Goal: Information Seeking & Learning: Find specific fact

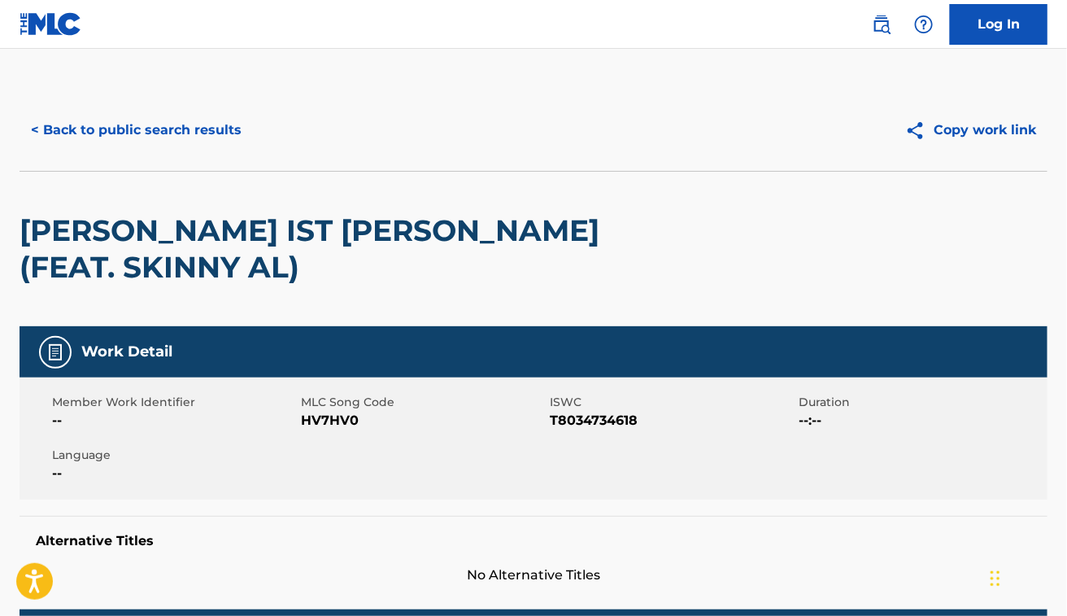
click at [159, 130] on button "< Back to public search results" at bounding box center [136, 130] width 233 height 41
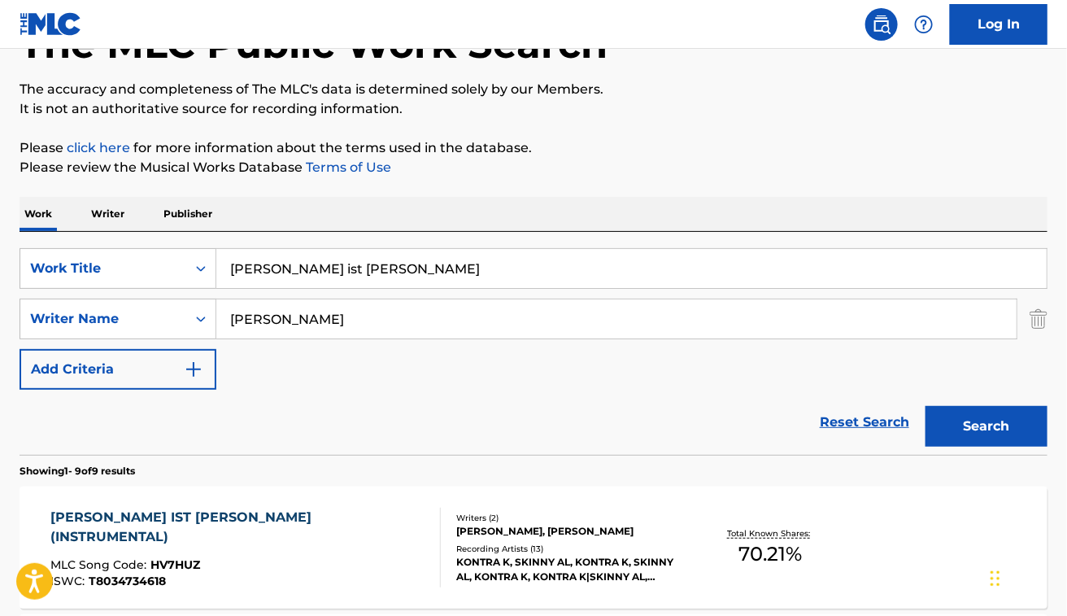
scroll to position [107, 0]
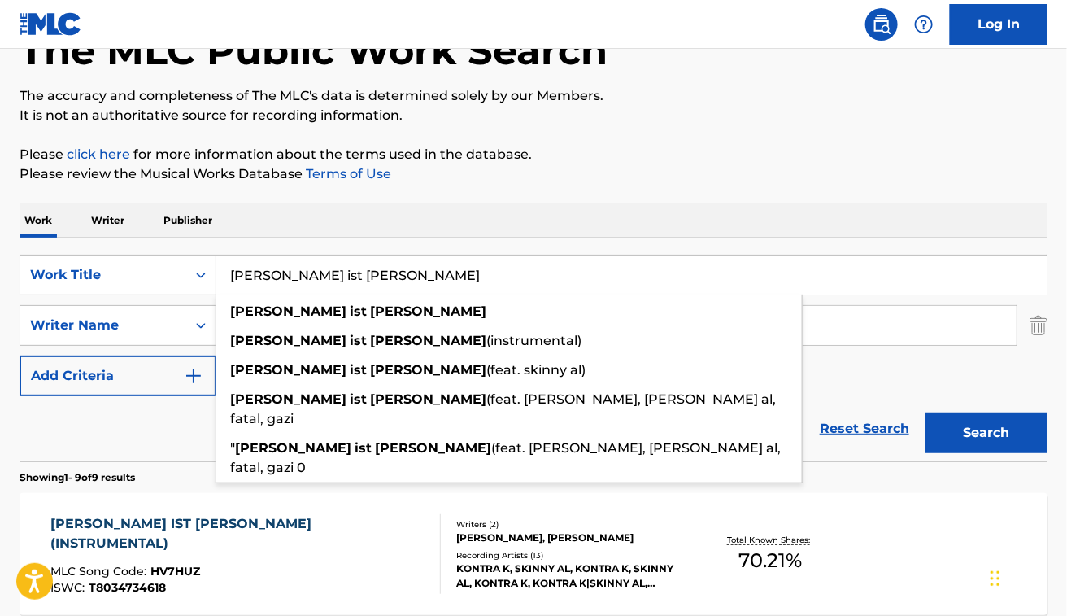
paste input "Sonata No. 4 in E Minor: I. Adagio"
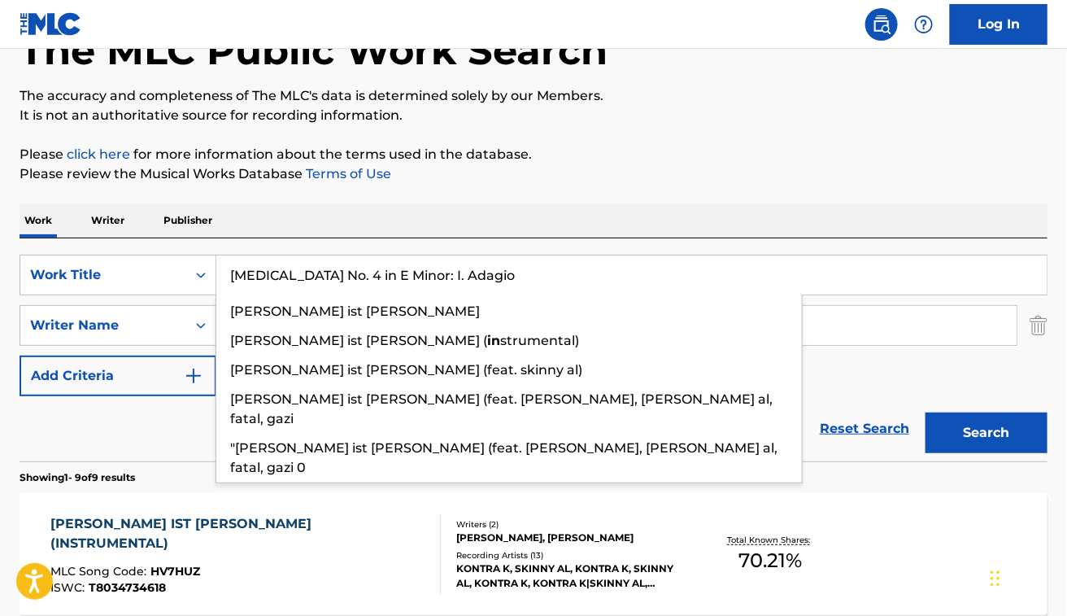
type input "Sonata No. 4 in E Minor: I. Adagio"
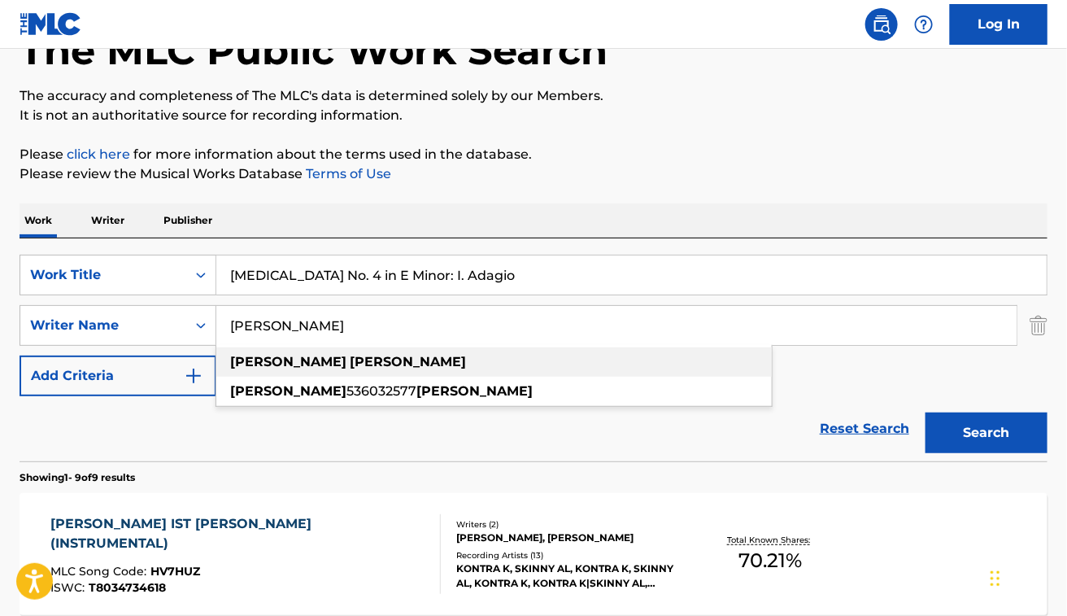
paste input "Johann Friedrich Meister"
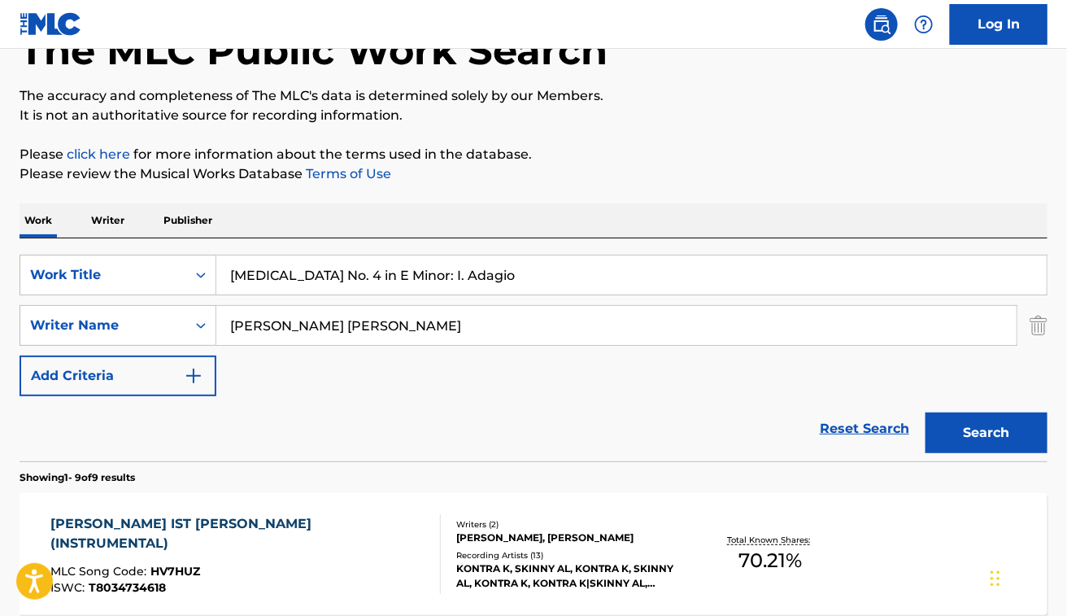
type input "Johann Friedrich Meister"
click at [926, 412] on button "Search" at bounding box center [987, 432] width 122 height 41
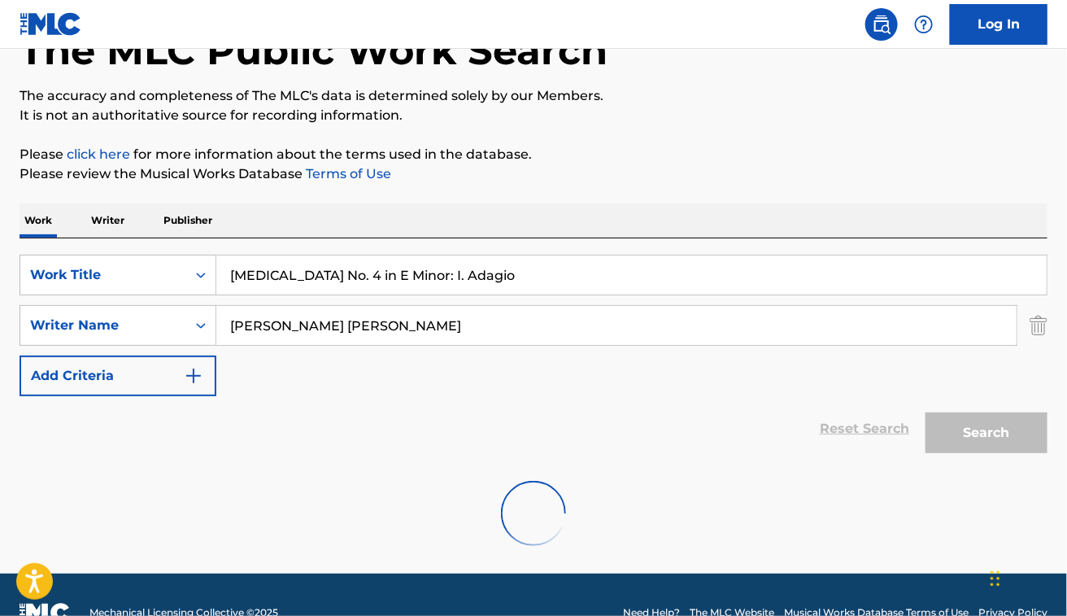
scroll to position [90, 0]
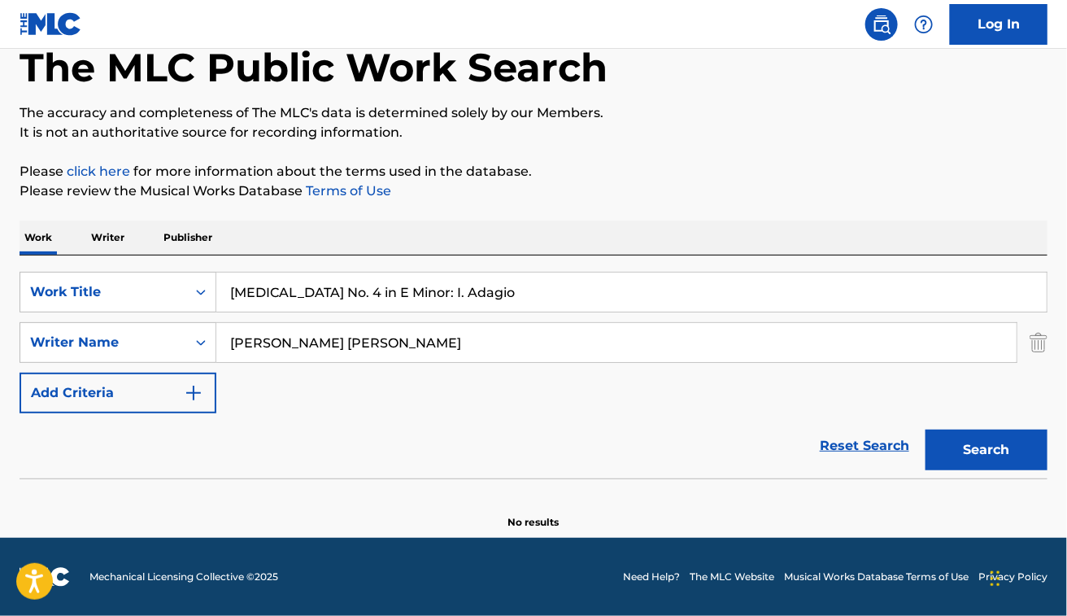
drag, startPoint x: 295, startPoint y: 287, endPoint x: 531, endPoint y: 260, distance: 237.4
click at [531, 260] on div "SearchWithCriteria48dbb82d-f673-448e-98af-9c508b438f2b Work Title Sonata No. 4 …" at bounding box center [534, 366] width 1028 height 223
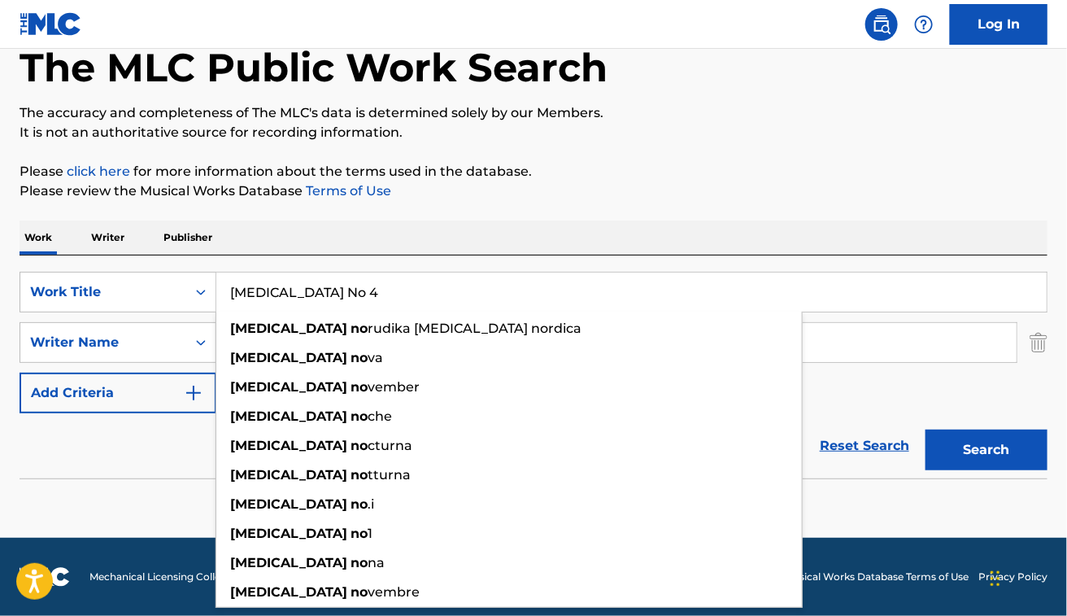
type input "Sonata No 4"
click at [926, 430] on button "Search" at bounding box center [987, 450] width 122 height 41
click at [981, 456] on button "Search" at bounding box center [987, 450] width 122 height 41
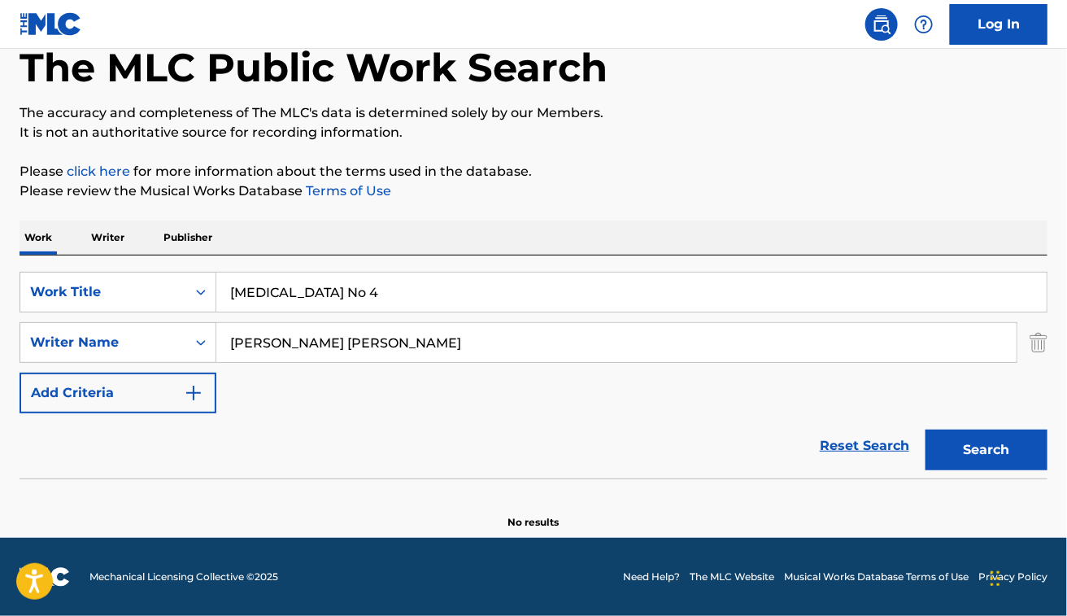
click at [377, 325] on input "Johann Friedrich Meister" at bounding box center [616, 342] width 801 height 39
paste input "Marina Baranova"
type input "Marina Baranova"
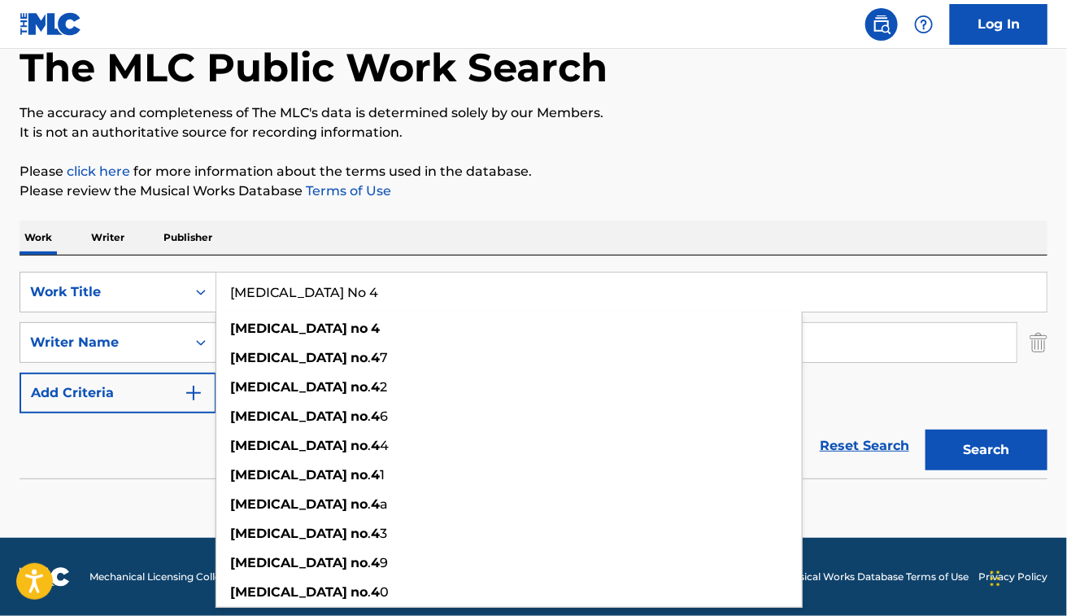
paste input "uite Bergamasque"
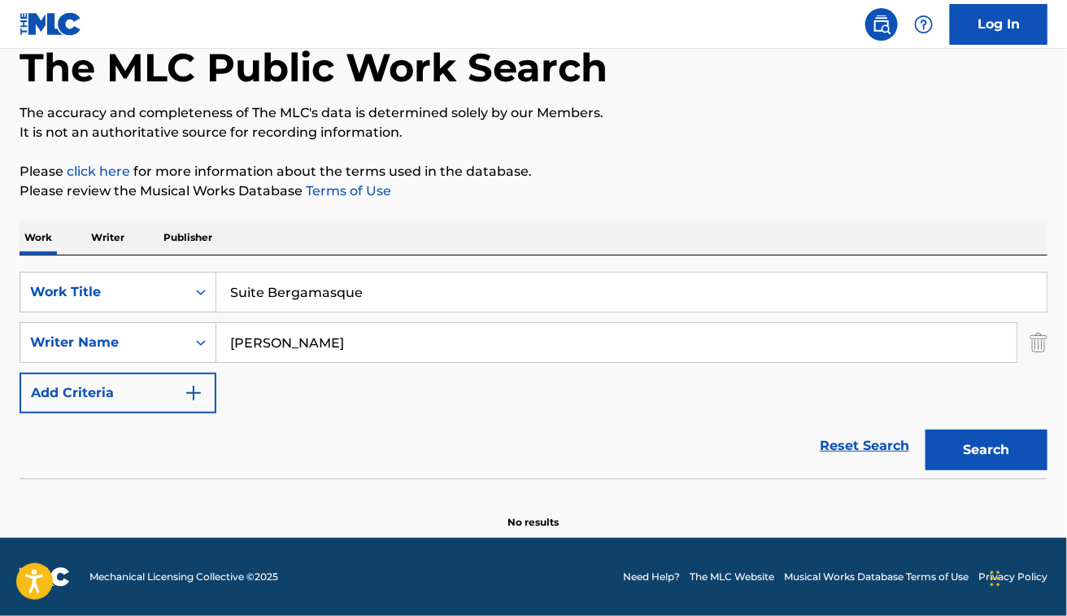
click at [926, 430] on button "Search" at bounding box center [987, 450] width 122 height 41
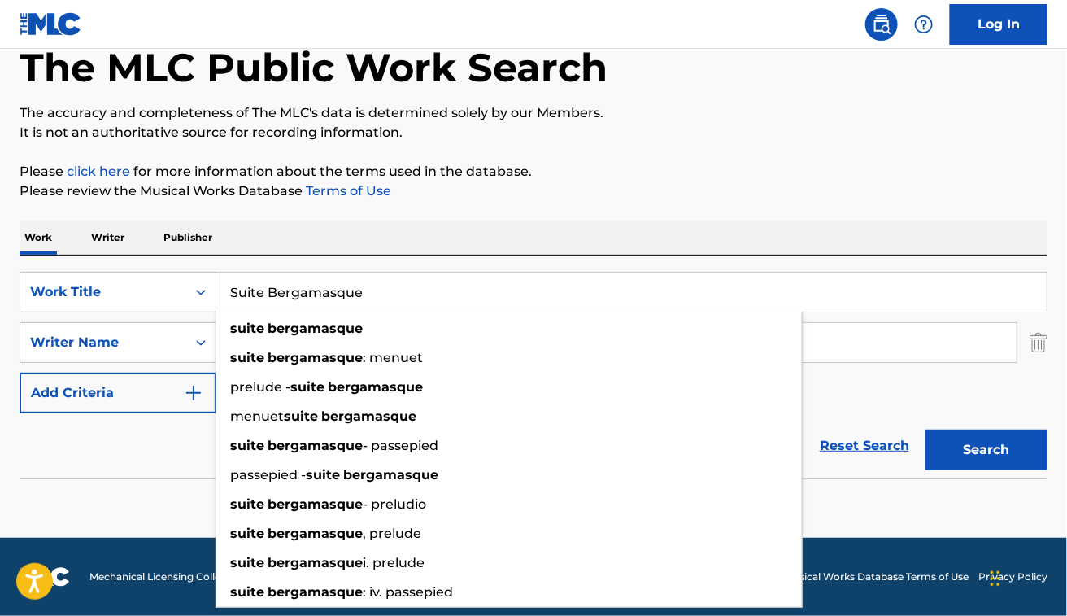
paste input "Clair de lun"
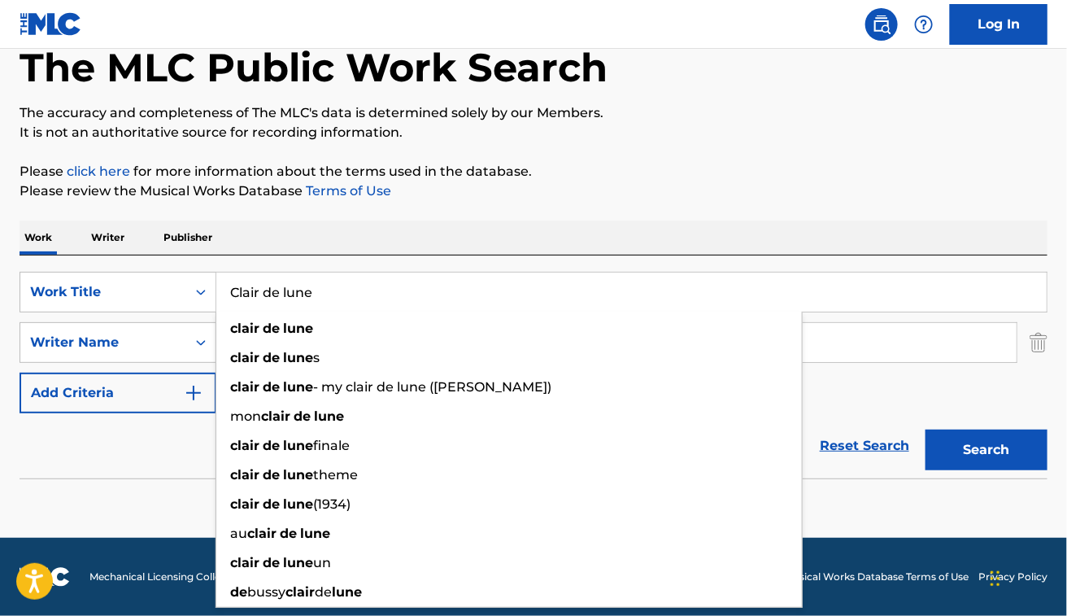
type input "Clair de lune"
click at [926, 430] on button "Search" at bounding box center [987, 450] width 122 height 41
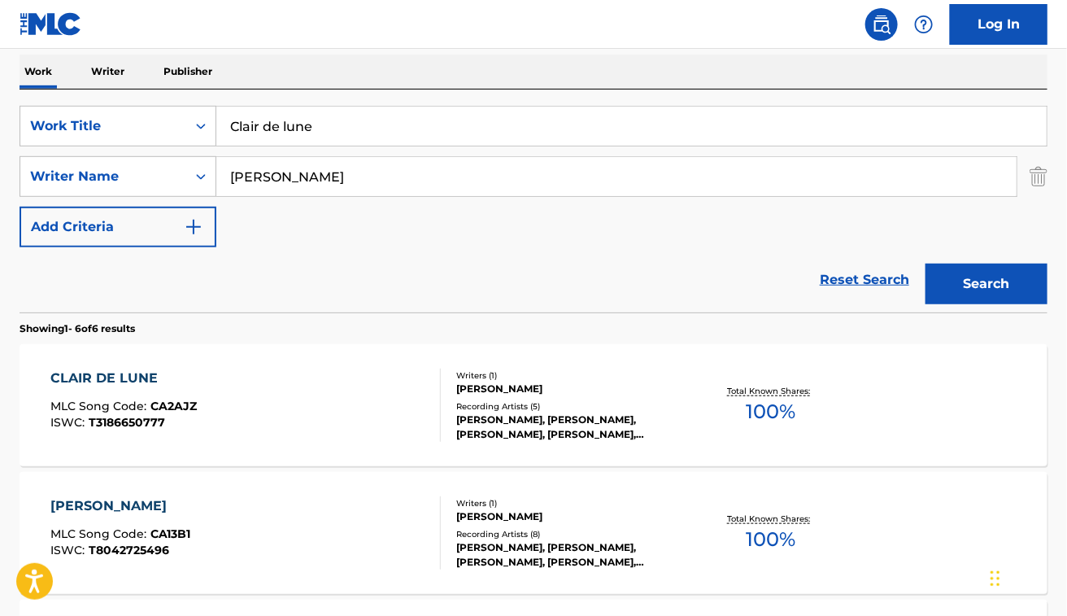
scroll to position [251, 0]
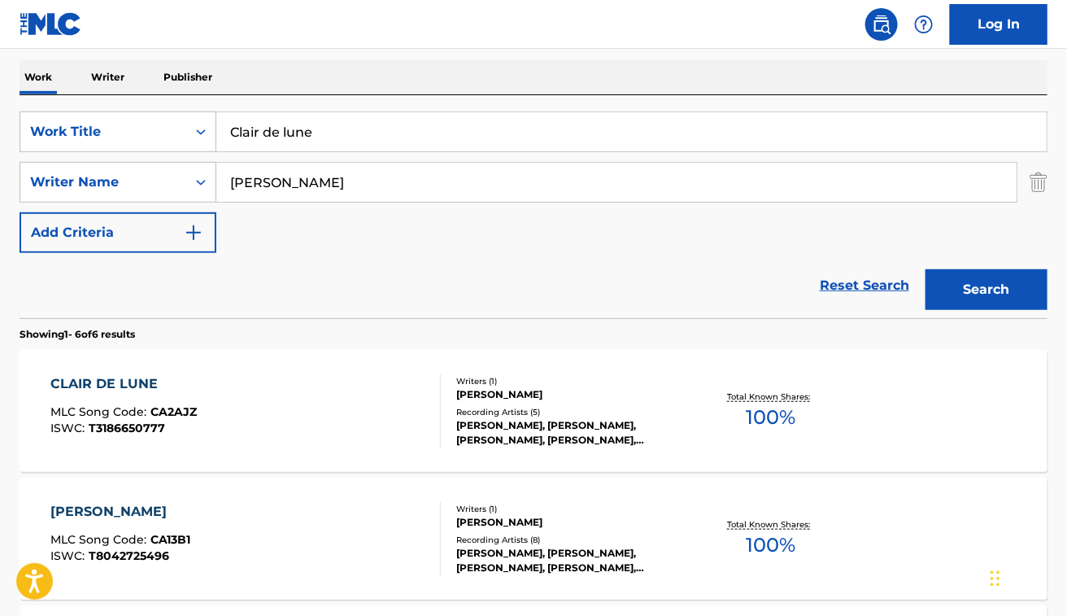
click at [380, 412] on div "CLAIR DE LUNE MLC Song Code : CA2AJZ ISWC : T3186650777" at bounding box center [245, 410] width 390 height 73
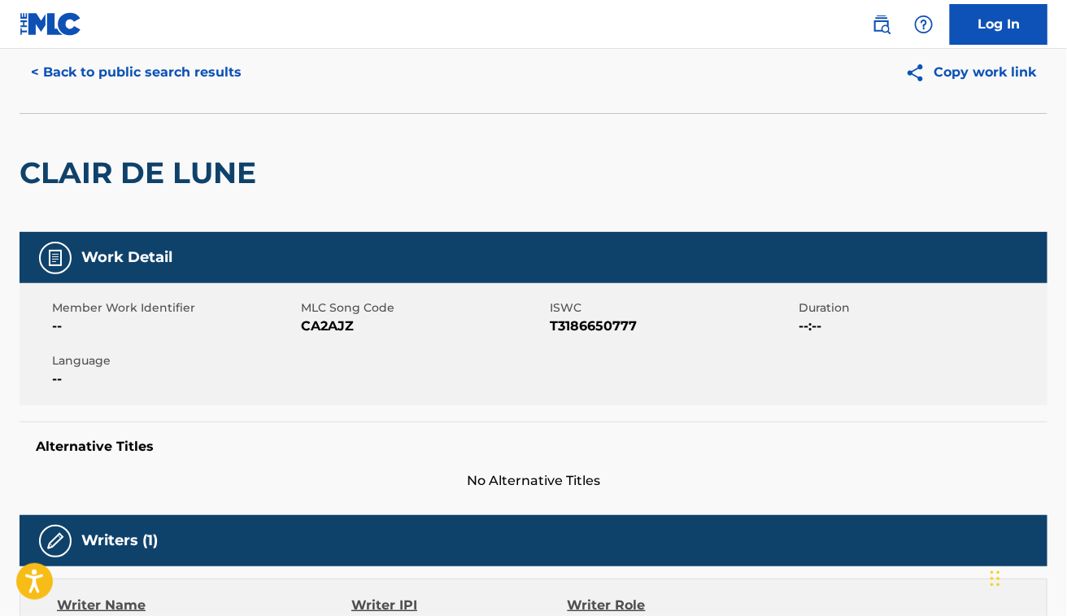
scroll to position [54, 0]
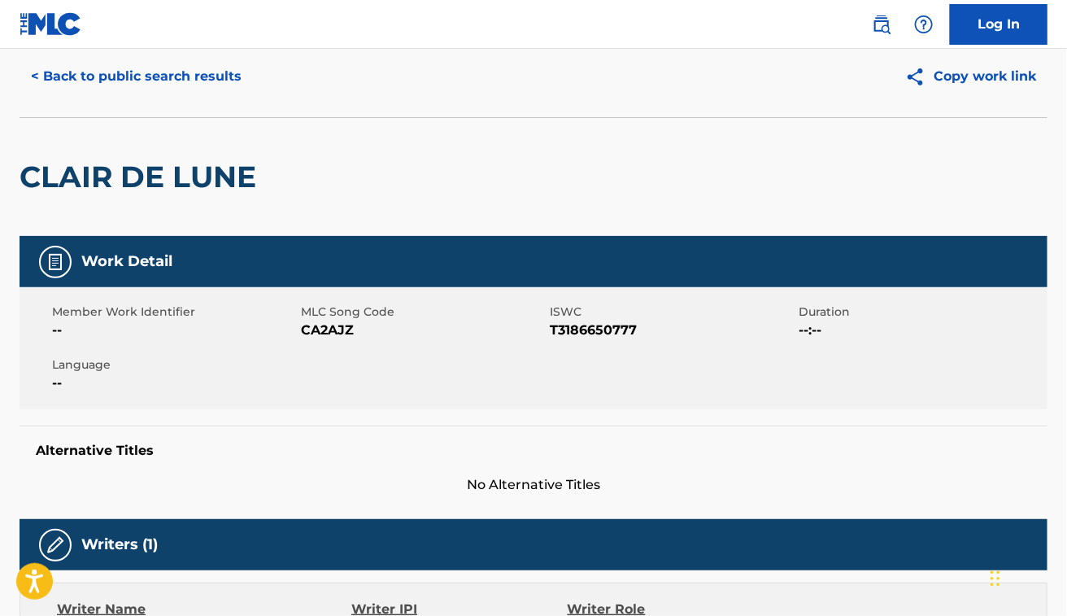
click at [338, 330] on span "CA2AJZ" at bounding box center [423, 331] width 245 height 20
click at [314, 330] on span "CA2AJZ" at bounding box center [423, 331] width 245 height 20
copy span "CA2AJZ"
click at [526, 299] on div "Member Work Identifier -- MLC Song Code CA2AJZ ISWC T3186650777 Duration --:-- …" at bounding box center [534, 348] width 1028 height 122
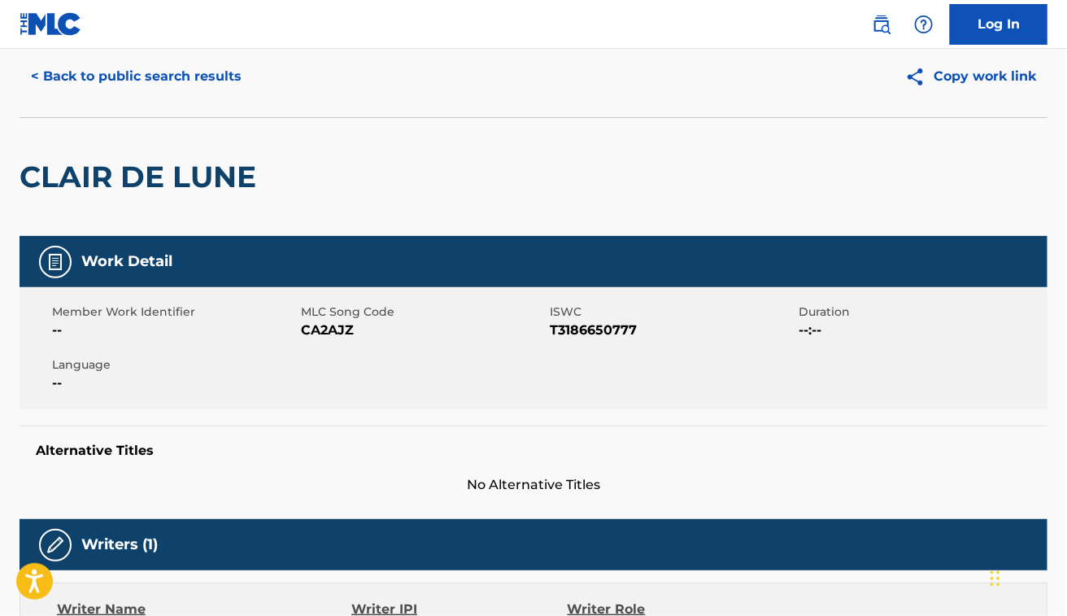
click at [100, 78] on button "< Back to public search results" at bounding box center [136, 76] width 233 height 41
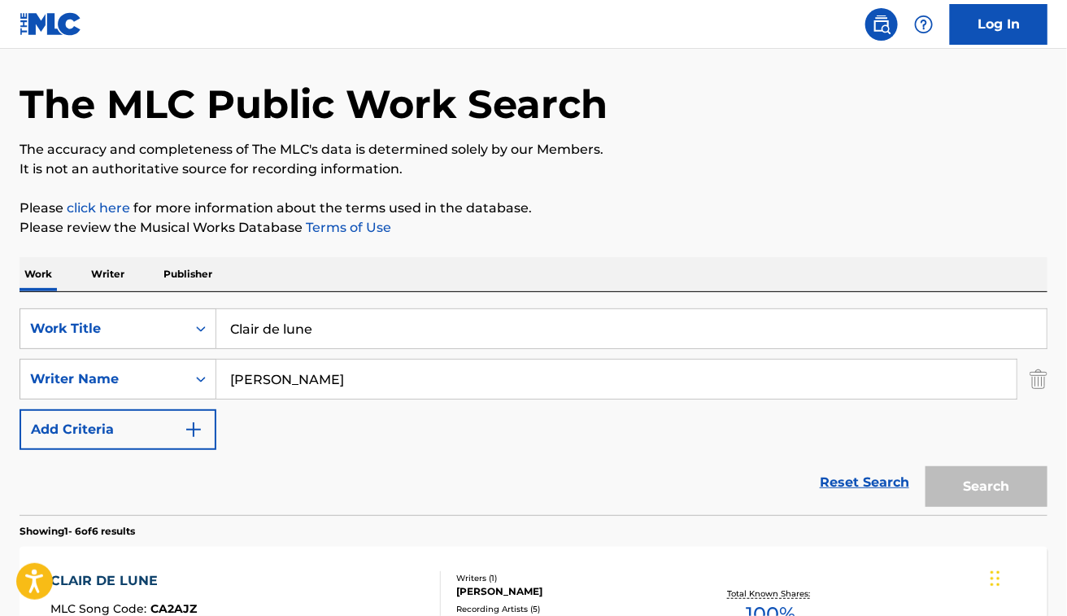
scroll to position [251, 0]
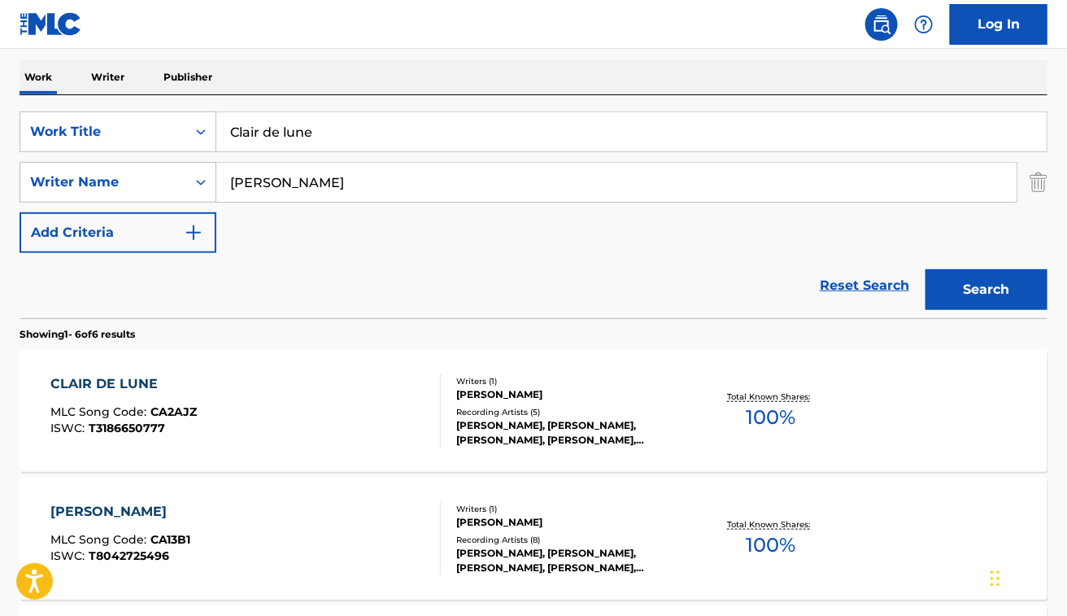
click at [268, 138] on input "Clair de lune" at bounding box center [631, 131] width 831 height 39
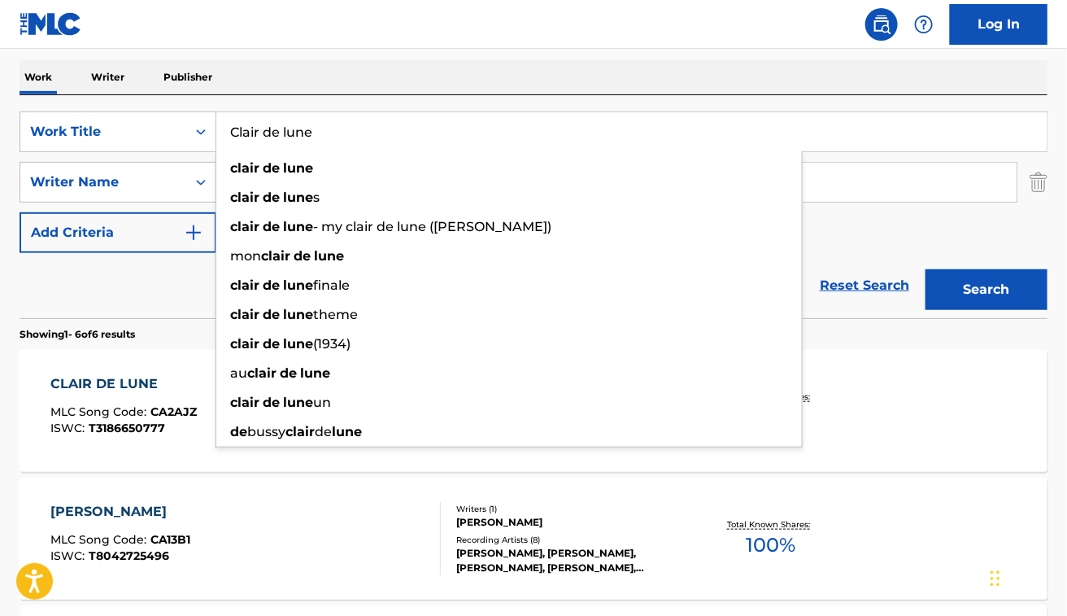
click at [268, 138] on input "Clair de lune" at bounding box center [631, 131] width 831 height 39
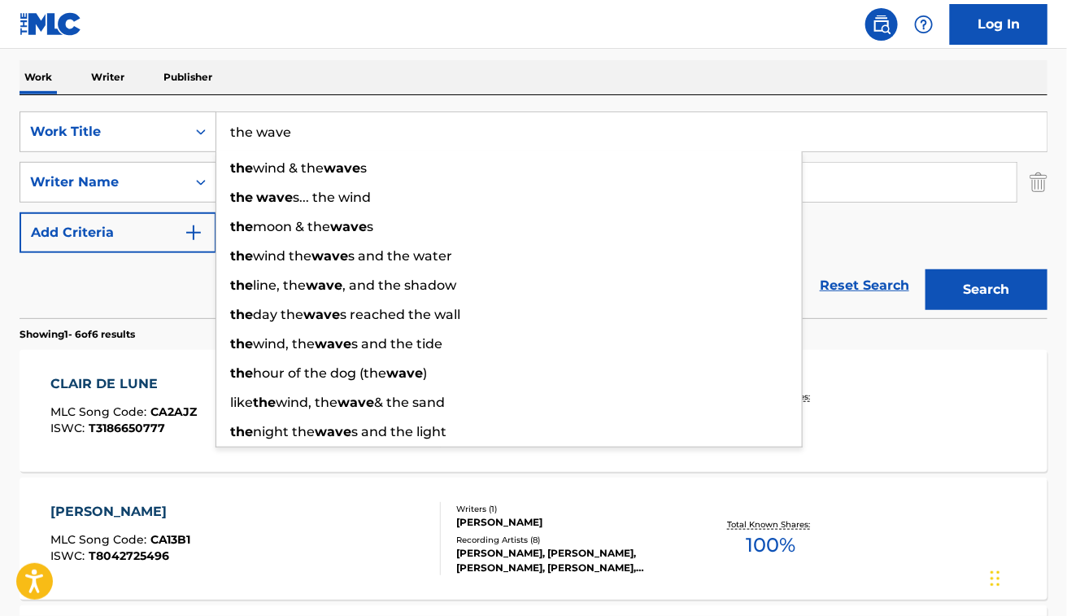
type input "the wave"
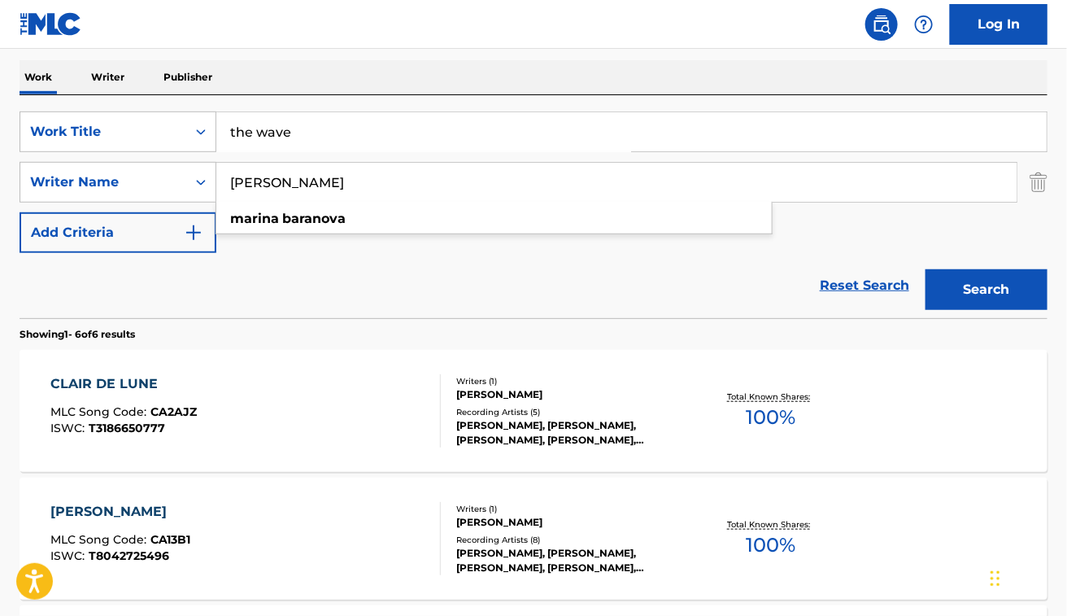
paste input "Jonas HolleMarc Rauscher"
drag, startPoint x: 311, startPoint y: 185, endPoint x: 523, endPoint y: 183, distance: 212.3
click at [523, 183] on input "Jonas HolleMarc Rauscher" at bounding box center [616, 182] width 801 height 39
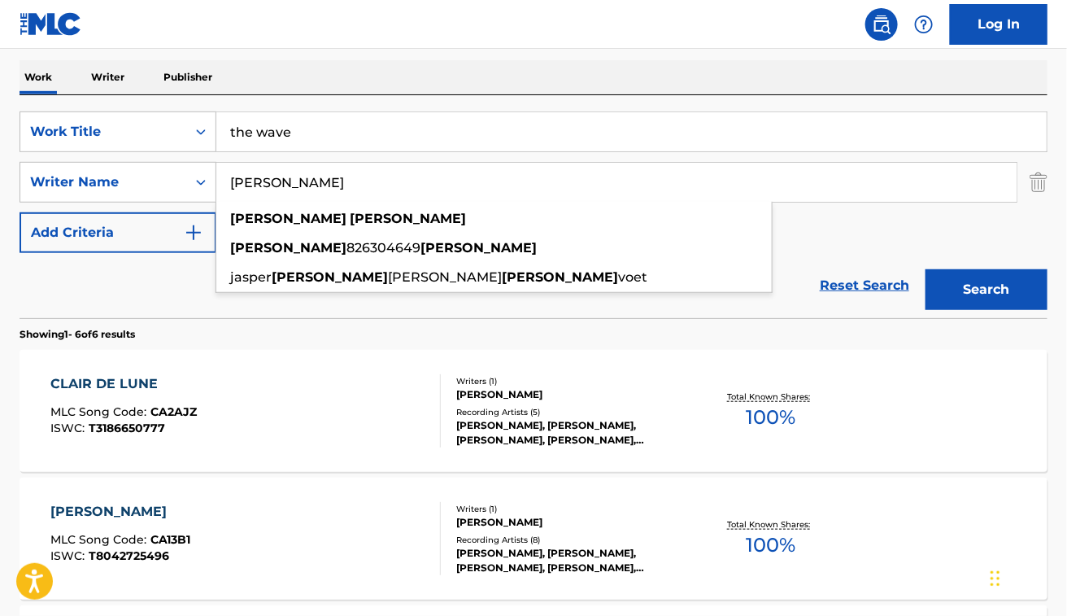
click at [926, 269] on button "Search" at bounding box center [987, 289] width 122 height 41
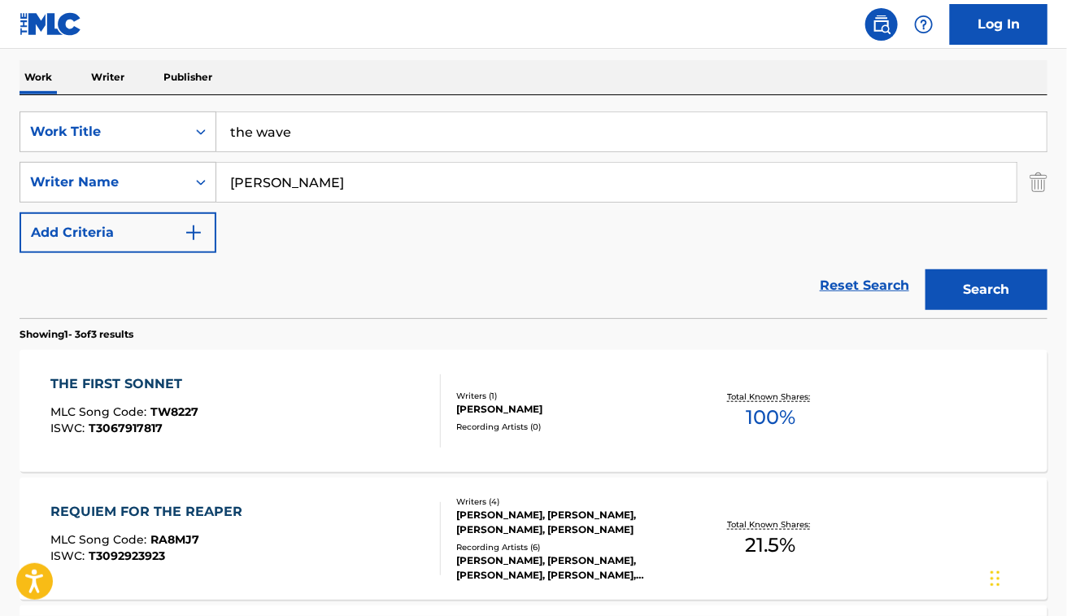
paste input "Marc Rauscher"
type input "Marc Rauscher"
click at [926, 269] on button "Search" at bounding box center [987, 289] width 122 height 41
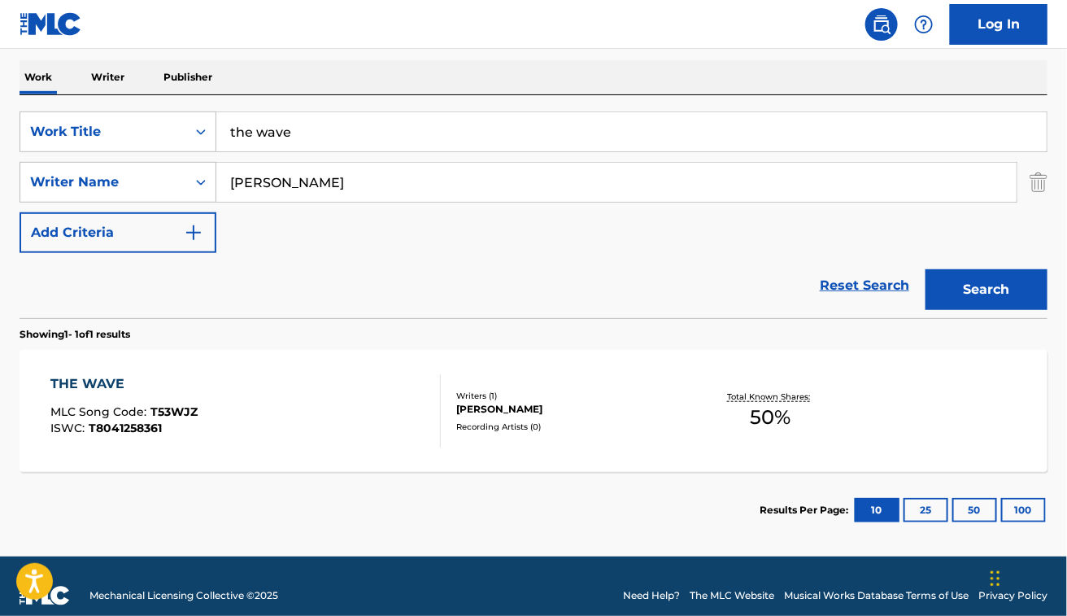
click at [274, 404] on div "THE WAVE MLC Song Code : T53WJZ ISWC : T8041258361" at bounding box center [245, 410] width 390 height 73
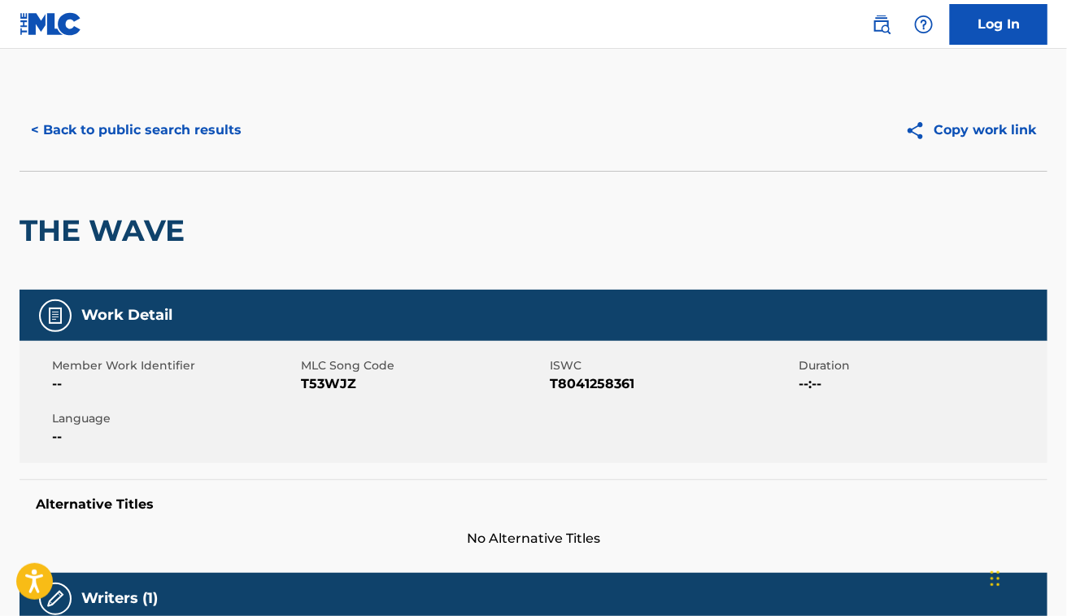
click at [323, 381] on span "T53WJZ" at bounding box center [423, 384] width 245 height 20
copy span "T53WJZ"
click at [401, 246] on div "THE WAVE" at bounding box center [534, 230] width 1028 height 119
click at [110, 136] on button "< Back to public search results" at bounding box center [136, 130] width 233 height 41
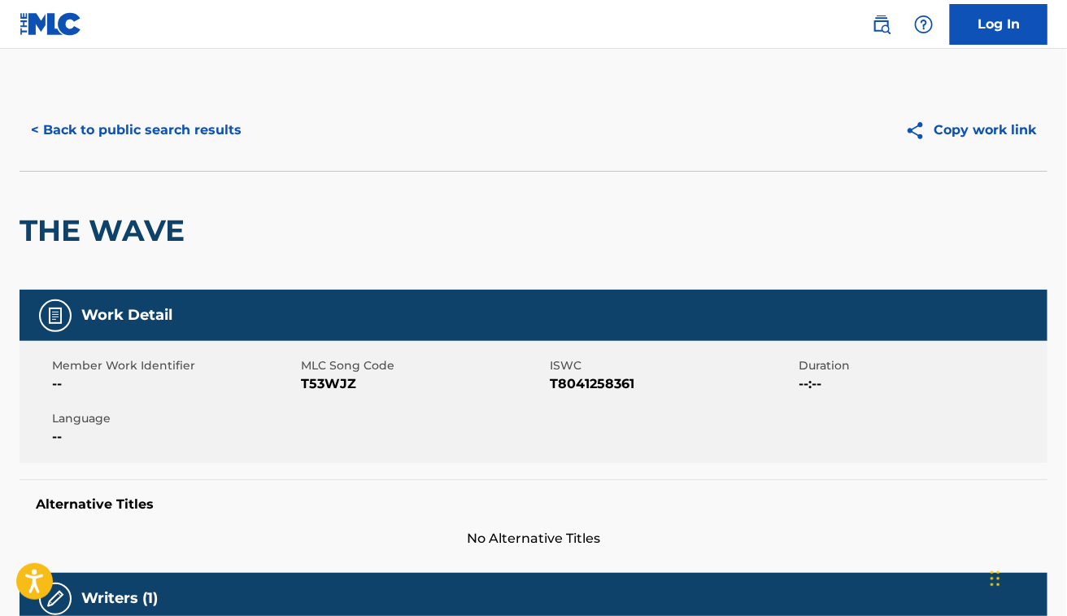
scroll to position [176, 0]
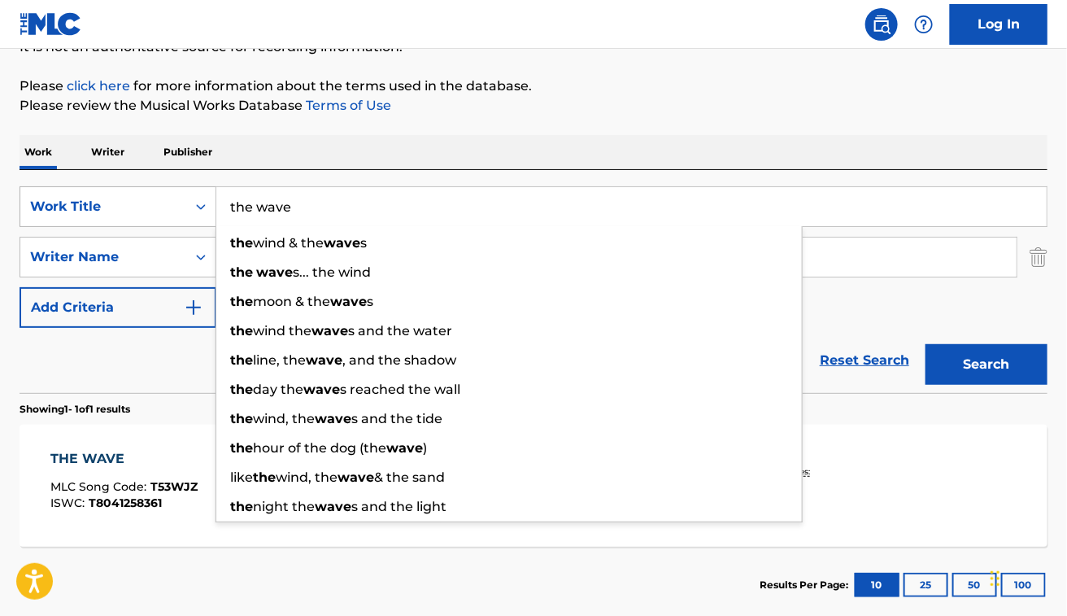
drag, startPoint x: 340, startPoint y: 198, endPoint x: 204, endPoint y: 208, distance: 136.3
click at [204, 208] on div "SearchWithCriteria48dbb82d-f673-448e-98af-9c508b438f2b Work Title the wave the …" at bounding box center [534, 206] width 1028 height 41
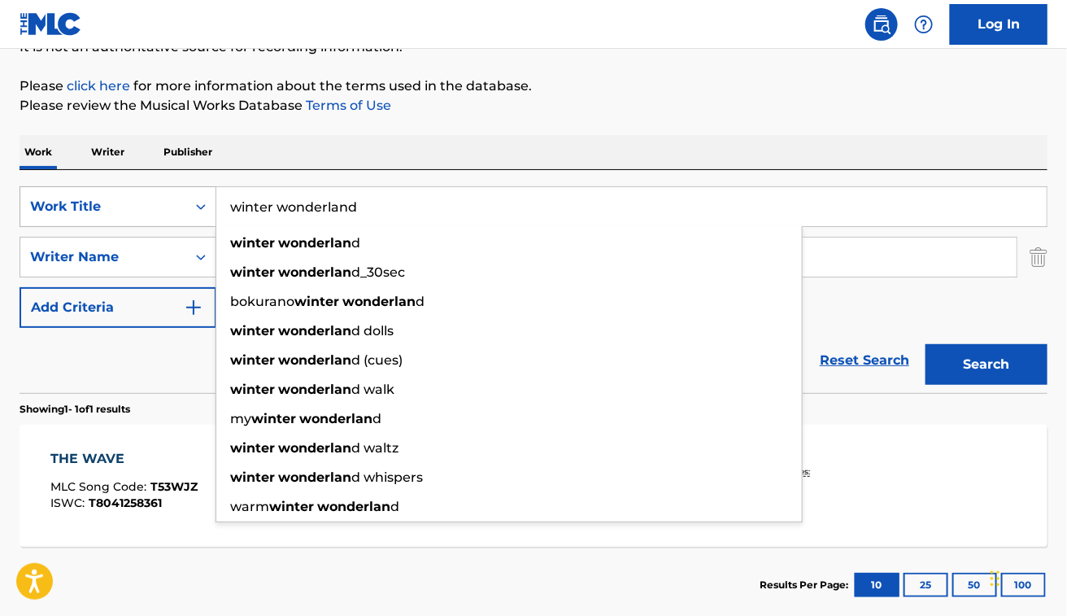
type input "winter wonderland"
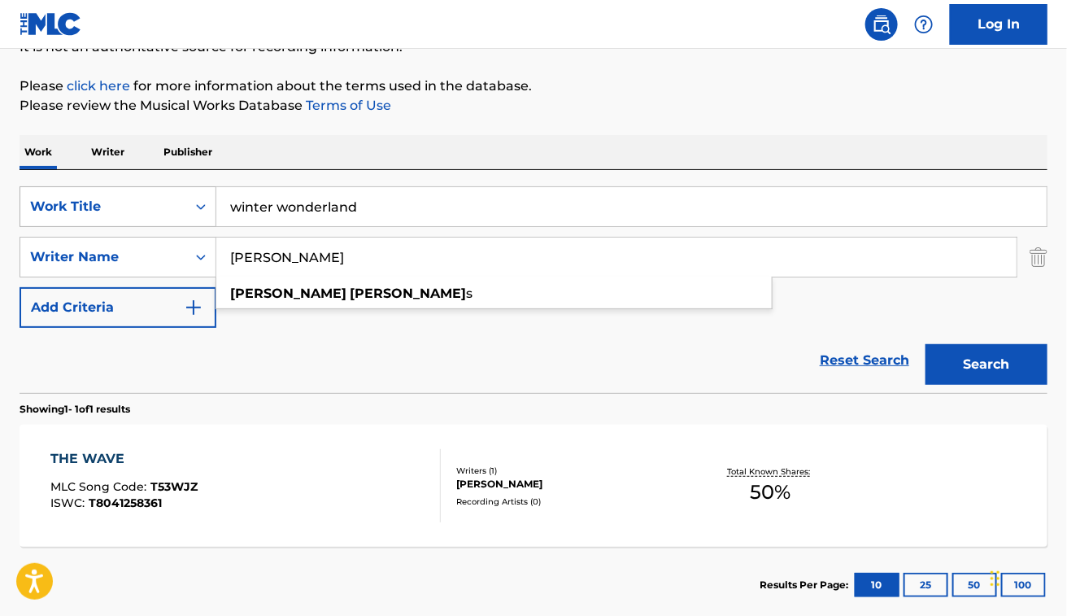
type input "marty robbins"
click at [926, 344] on button "Search" at bounding box center [987, 364] width 122 height 41
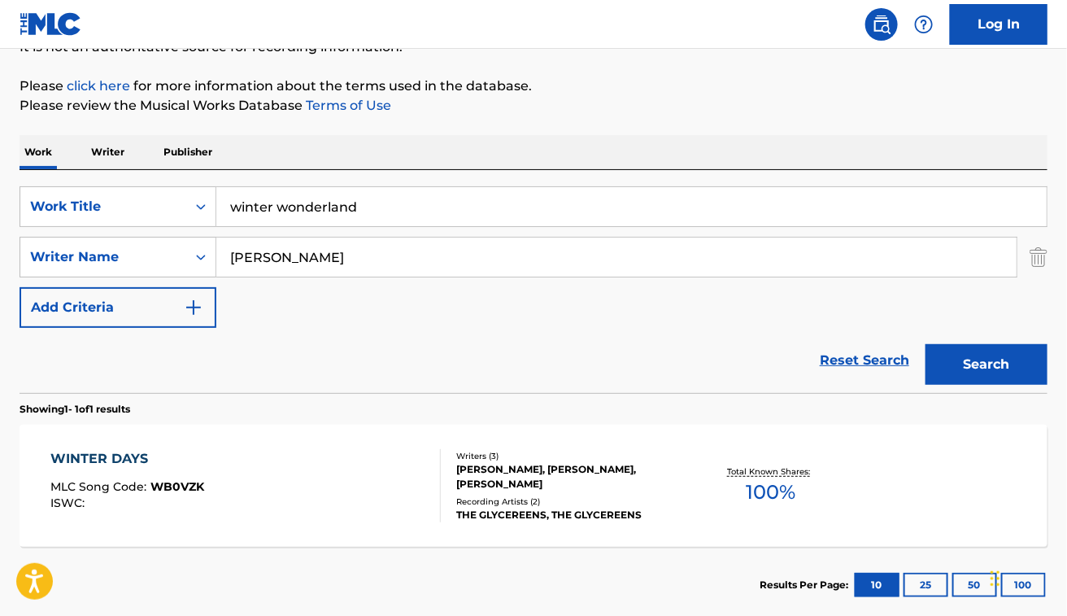
click at [301, 476] on div "WINTER DAYS MLC Song Code : WB0VZK ISWC :" at bounding box center [245, 485] width 390 height 73
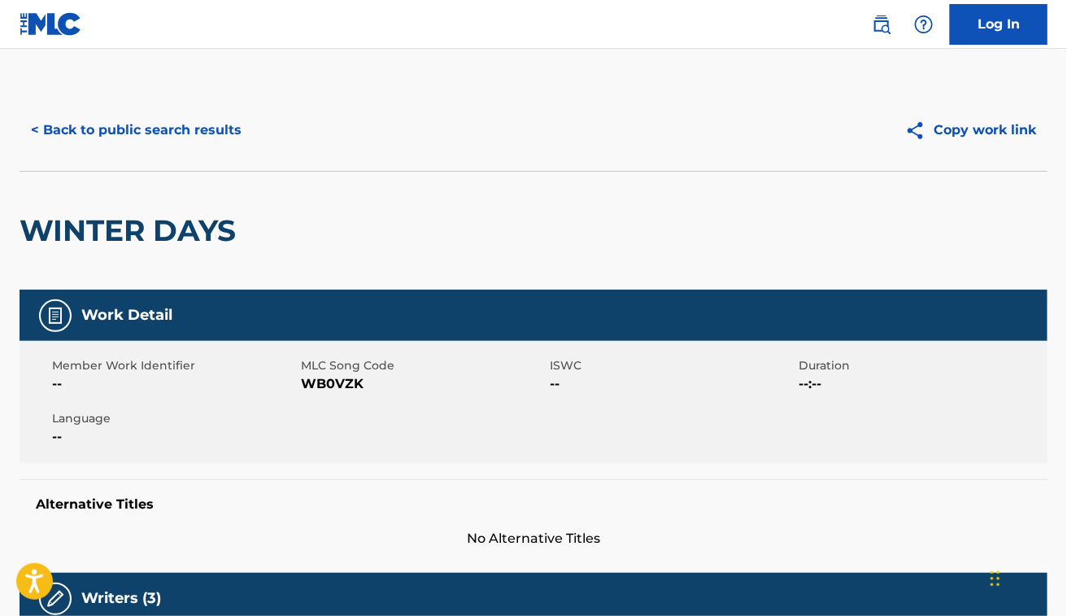
click at [183, 124] on button "< Back to public search results" at bounding box center [136, 130] width 233 height 41
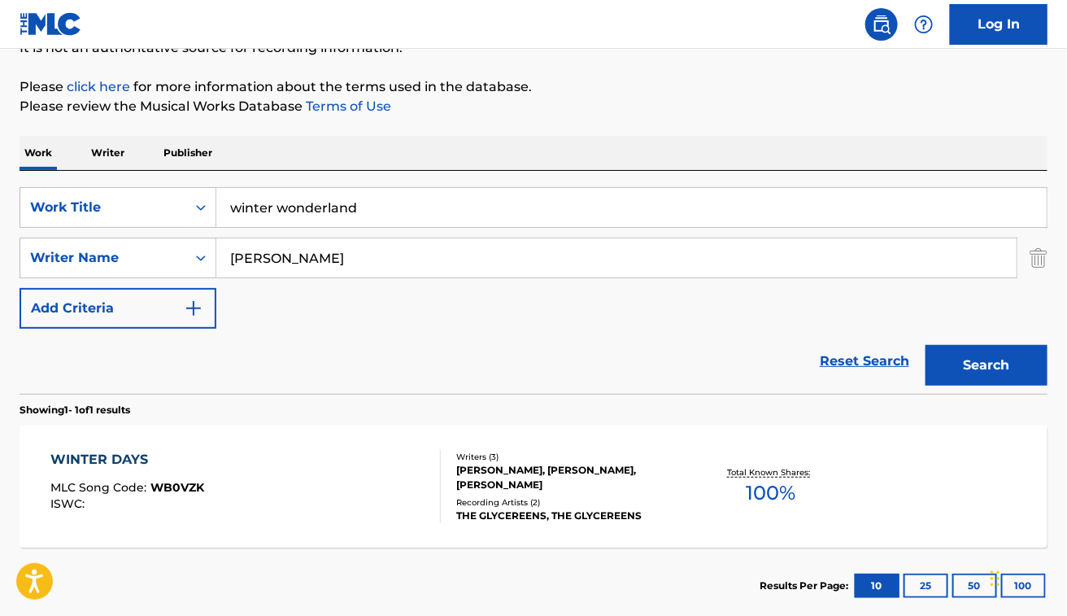
scroll to position [269, 0]
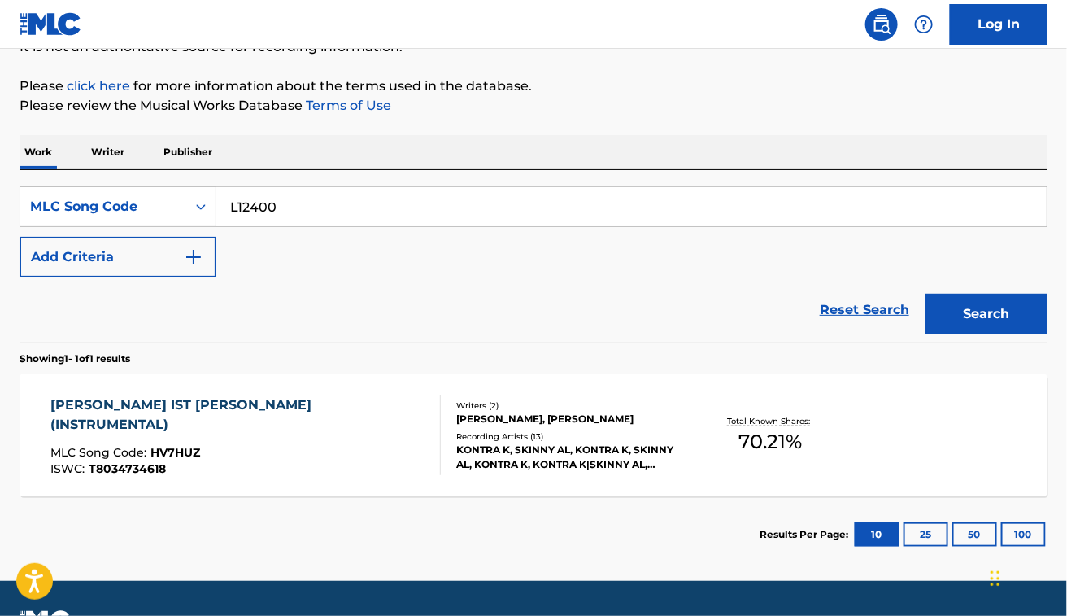
type input "L12400"
click at [926, 294] on button "Search" at bounding box center [987, 314] width 122 height 41
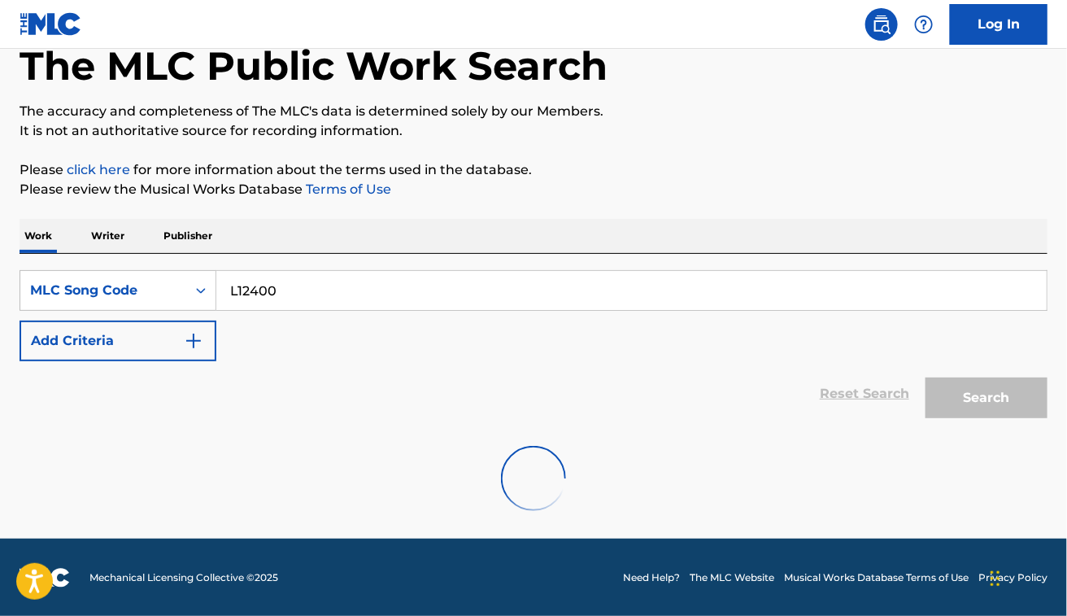
scroll to position [176, 0]
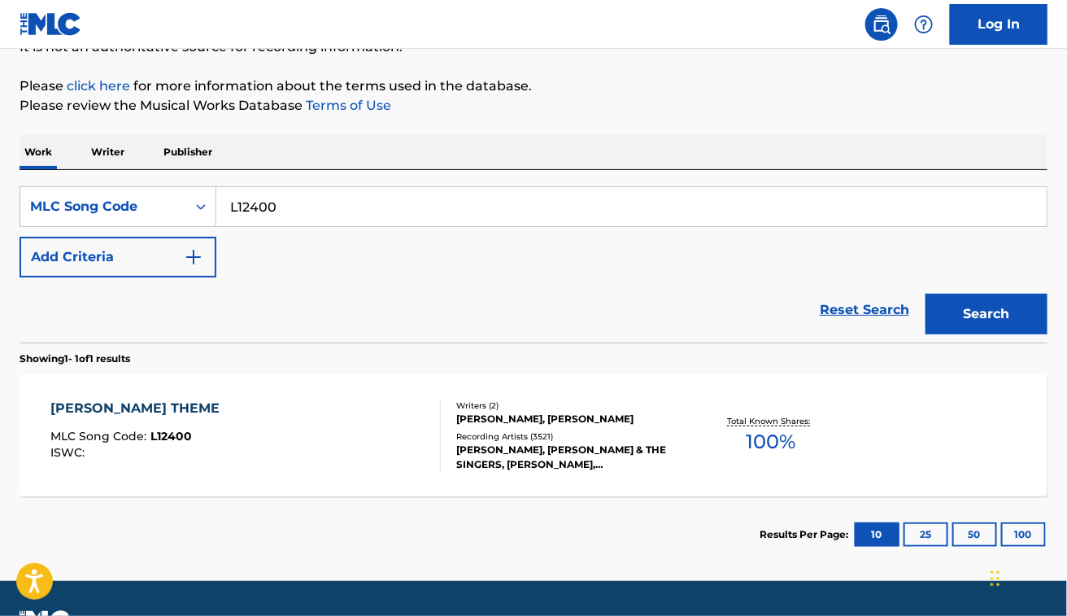
click at [278, 442] on div "[PERSON_NAME] THEME MLC Song Code : L12400 ISWC :" at bounding box center [245, 435] width 390 height 73
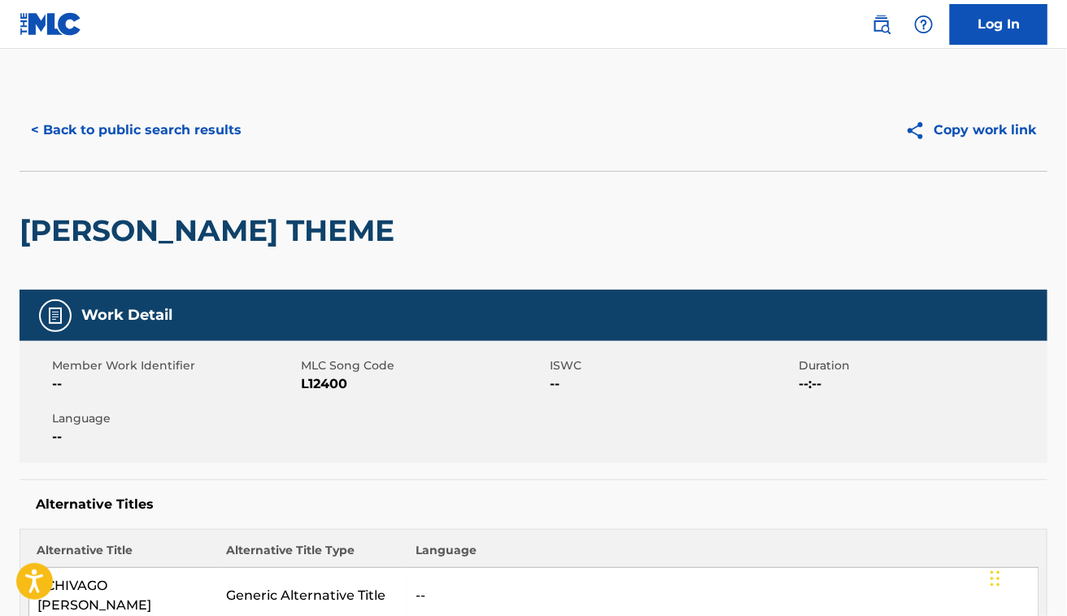
click at [122, 103] on div "< Back to public search results Copy work link" at bounding box center [534, 129] width 1028 height 81
click at [130, 120] on button "< Back to public search results" at bounding box center [136, 130] width 233 height 41
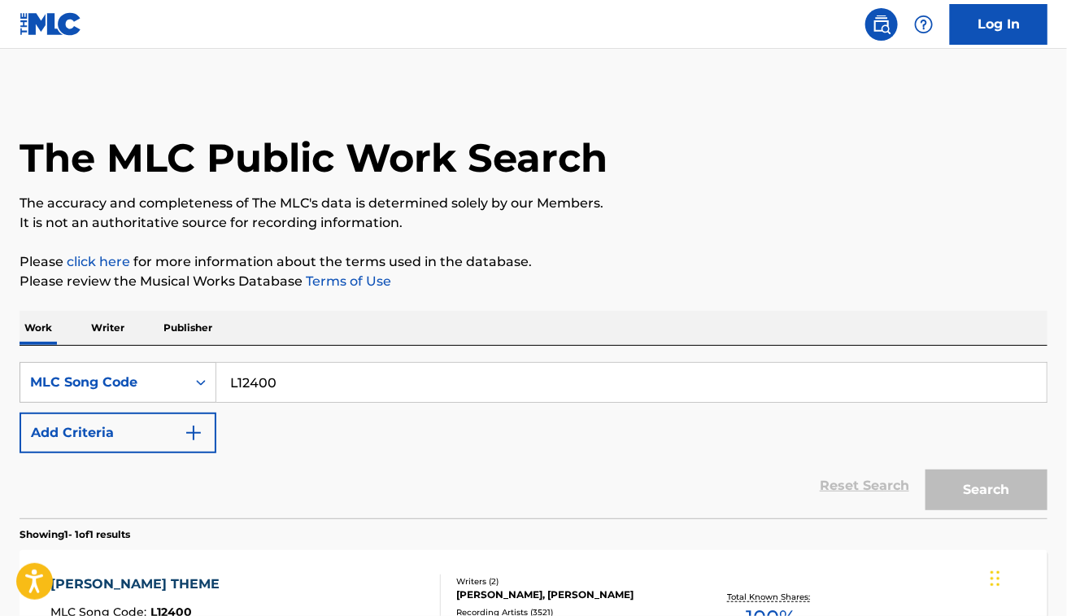
scroll to position [176, 0]
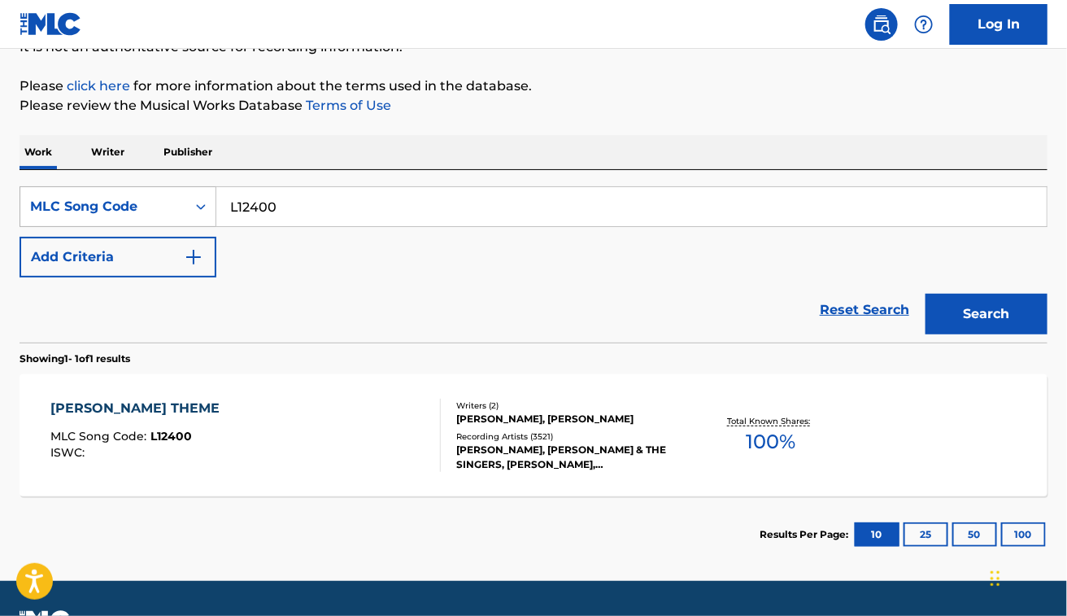
drag, startPoint x: 334, startPoint y: 214, endPoint x: 188, endPoint y: 197, distance: 147.4
click at [188, 198] on div "SearchWithCriteria34bf185f-c54e-4c8b-800b-b48f71379c65 MLC Song Code L12400" at bounding box center [534, 206] width 1028 height 41
paste input "AV7X3S"
type input "AV7X3S"
click at [926, 294] on button "Search" at bounding box center [987, 314] width 122 height 41
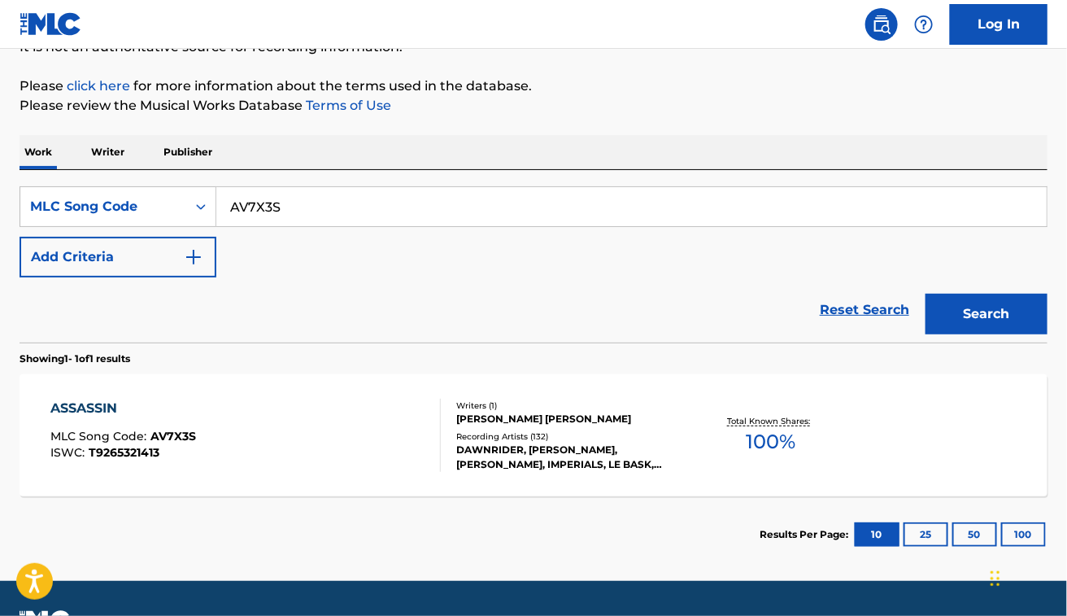
click at [286, 457] on div "ASSASSIN MLC Song Code : AV7X3S ISWC : T9265321413" at bounding box center [245, 435] width 390 height 73
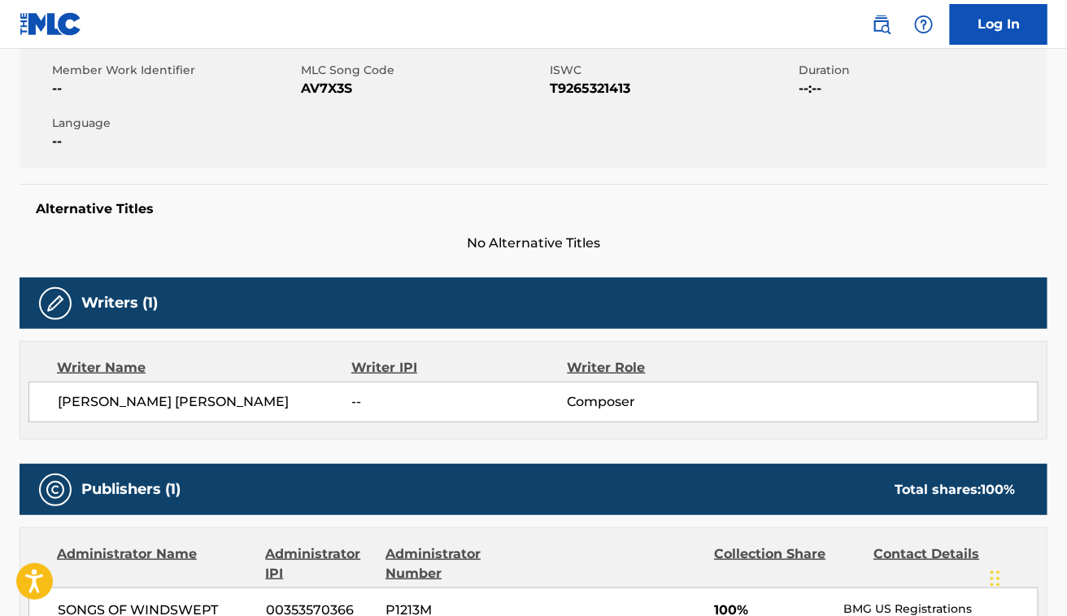
scroll to position [299, 0]
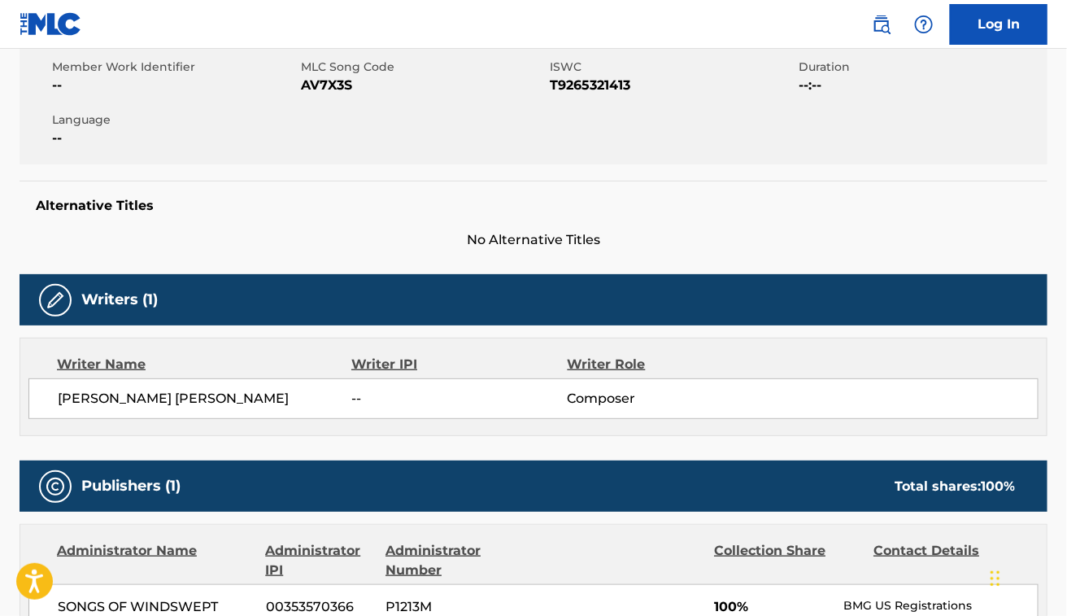
click at [159, 404] on span "[PERSON_NAME] [PERSON_NAME]" at bounding box center [205, 399] width 294 height 20
copy div "[PERSON_NAME] [PERSON_NAME]"
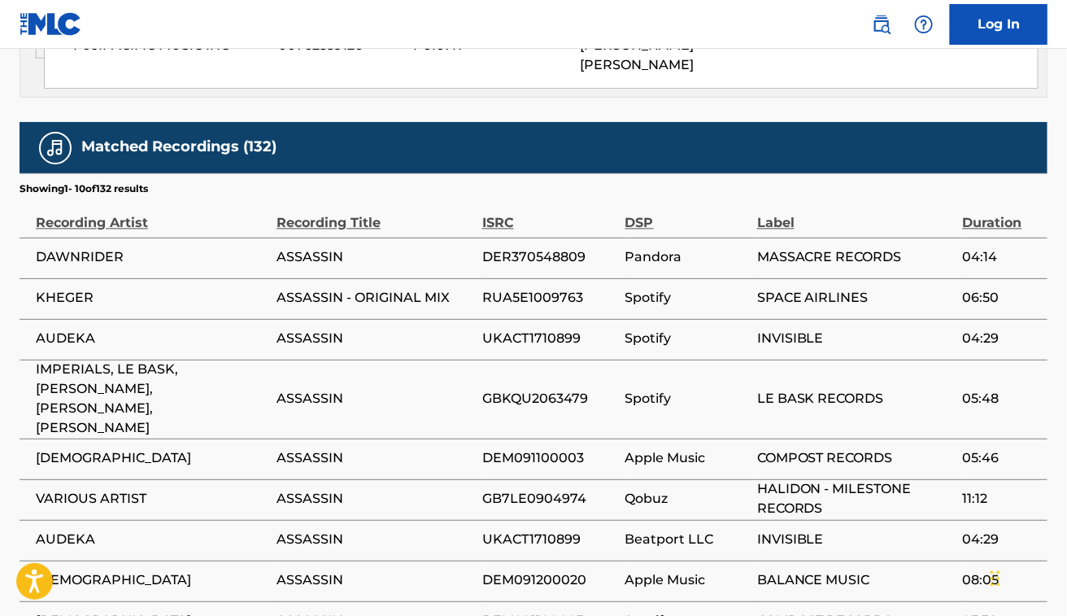
scroll to position [1052, 0]
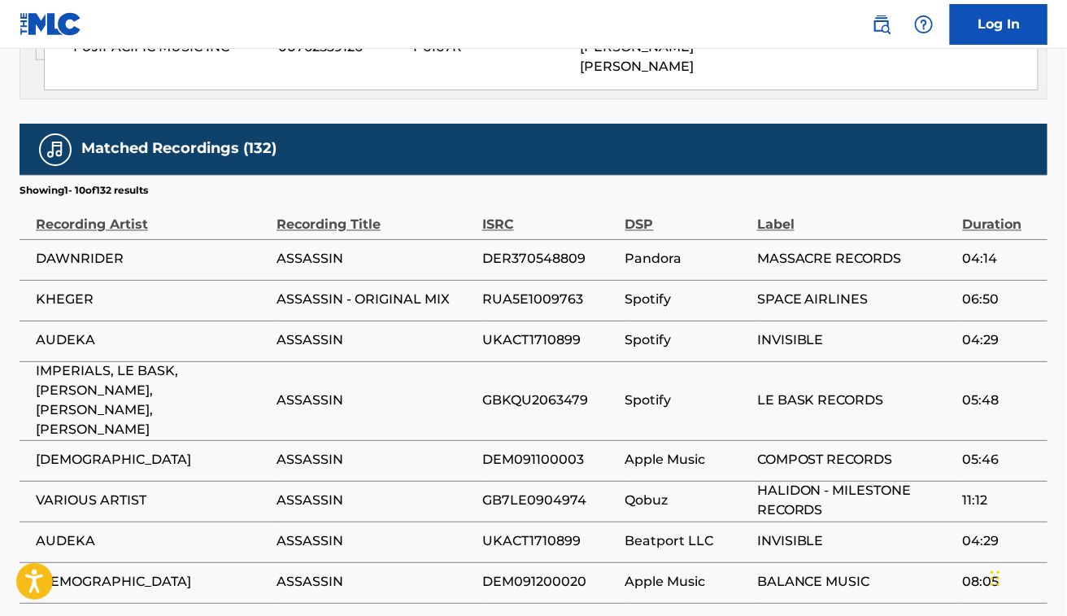
click at [55, 290] on span "KHEGER" at bounding box center [152, 300] width 233 height 20
copy span "KHEGER"
click at [88, 331] on span "AUDEKA" at bounding box center [152, 341] width 233 height 20
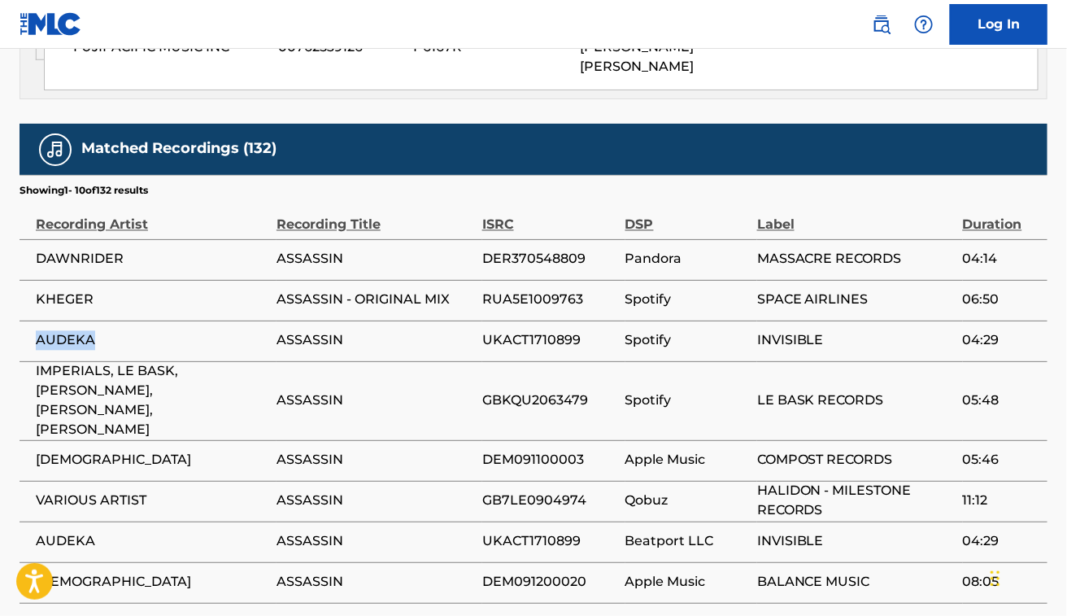
copy span "AUDEKA"
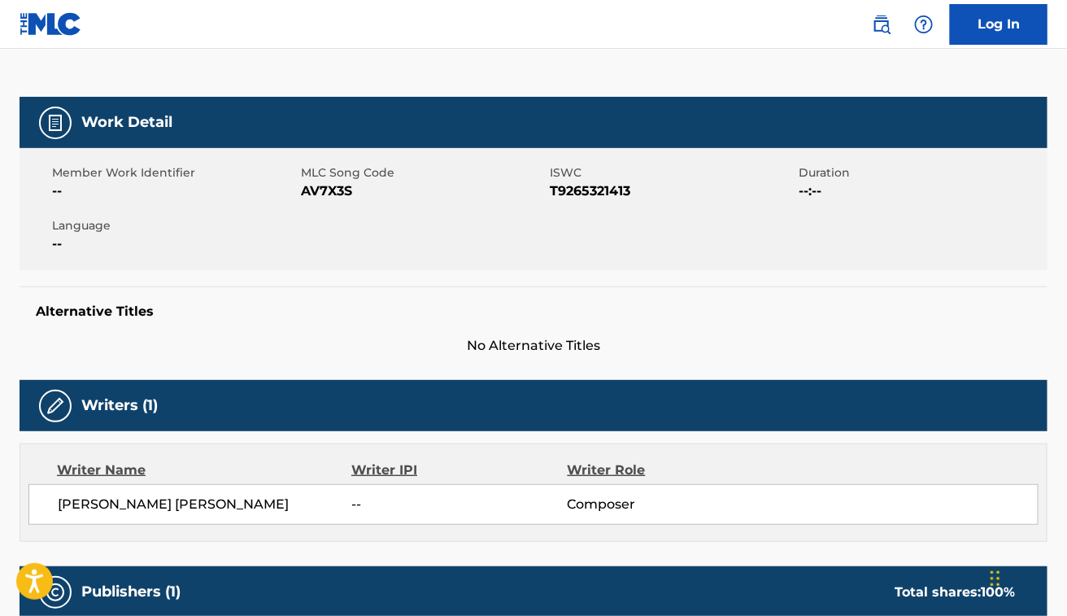
scroll to position [0, 0]
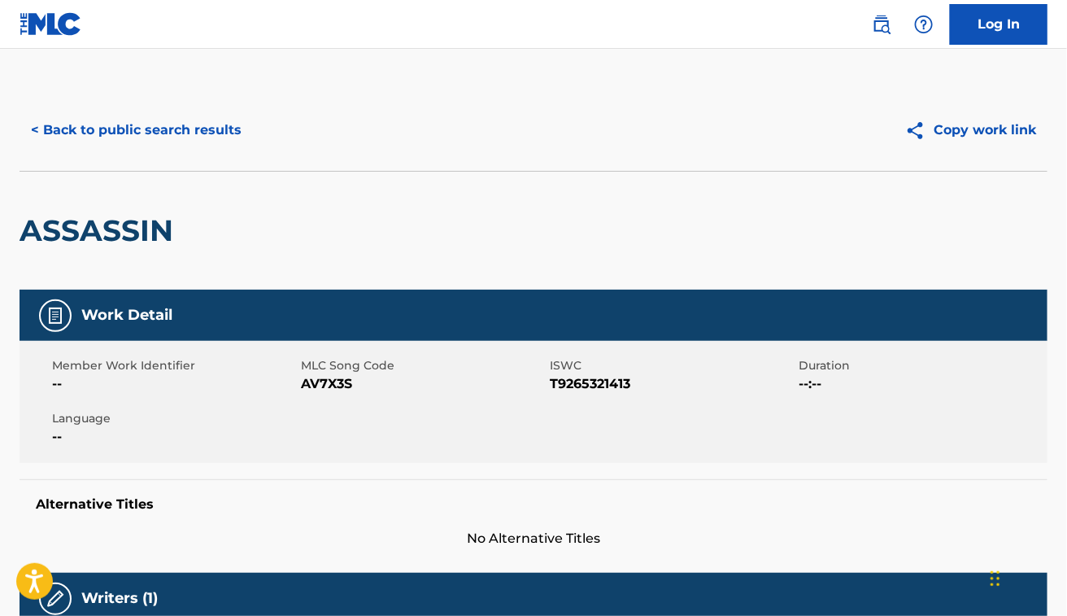
click at [203, 120] on button "< Back to public search results" at bounding box center [136, 130] width 233 height 41
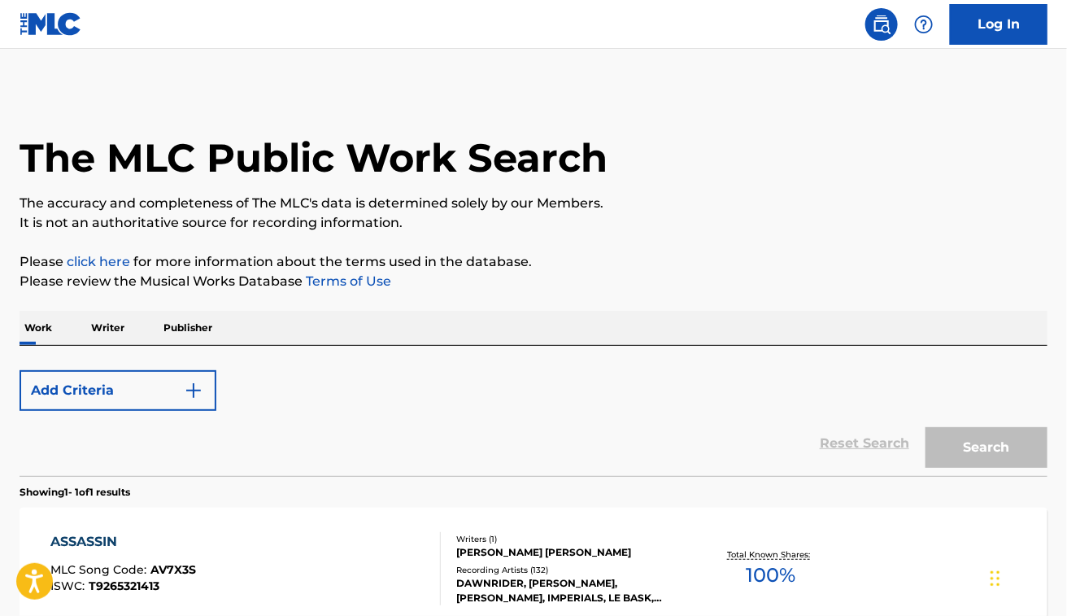
scroll to position [176, 0]
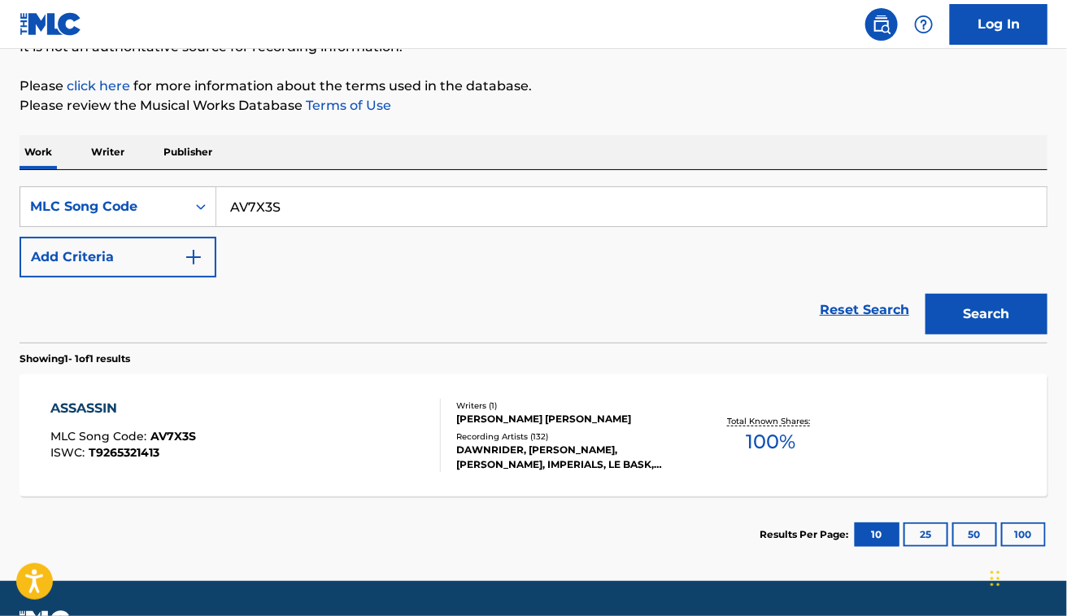
click at [355, 216] on input "AV7X3S" at bounding box center [631, 206] width 831 height 39
paste input "C72834"
type input "C72834"
click at [926, 294] on button "Search" at bounding box center [987, 314] width 122 height 41
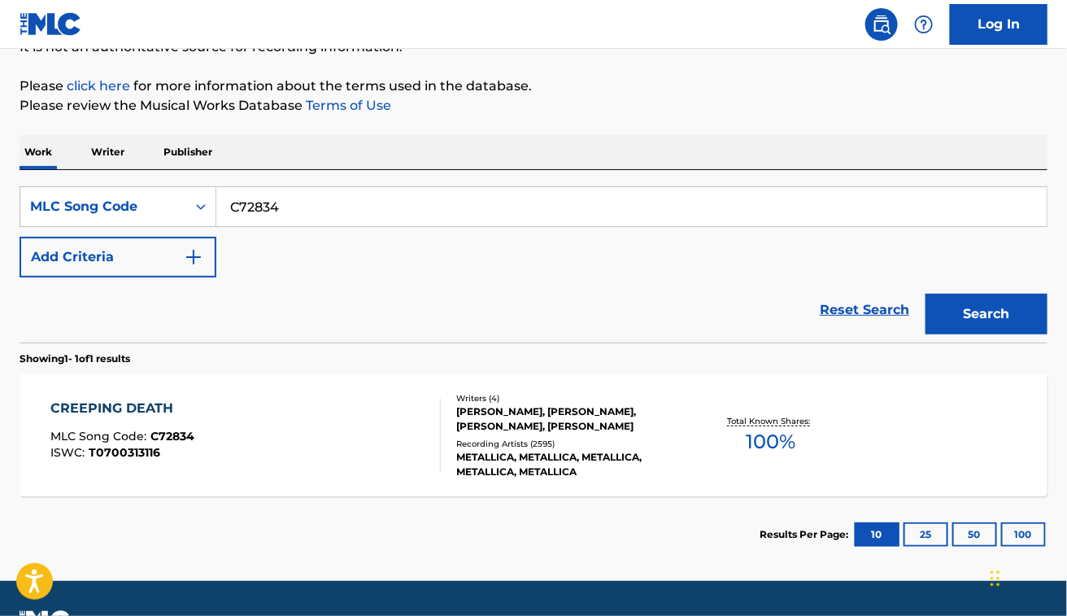
click at [334, 447] on div "CREEPING DEATH MLC Song Code : C72834 ISWC : T0700313116" at bounding box center [245, 435] width 390 height 73
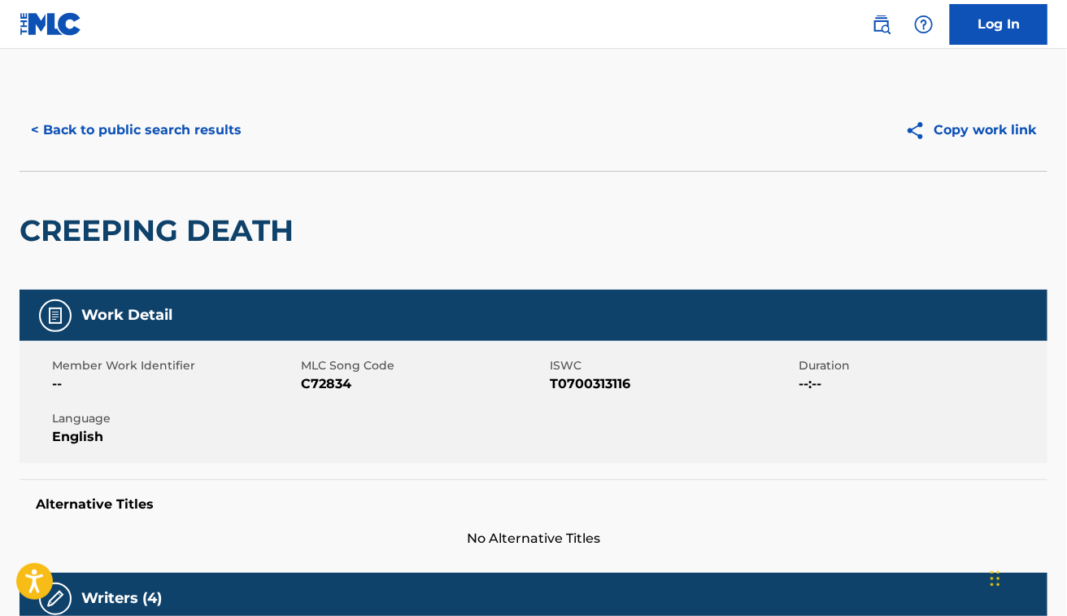
click at [172, 124] on button "< Back to public search results" at bounding box center [136, 130] width 233 height 41
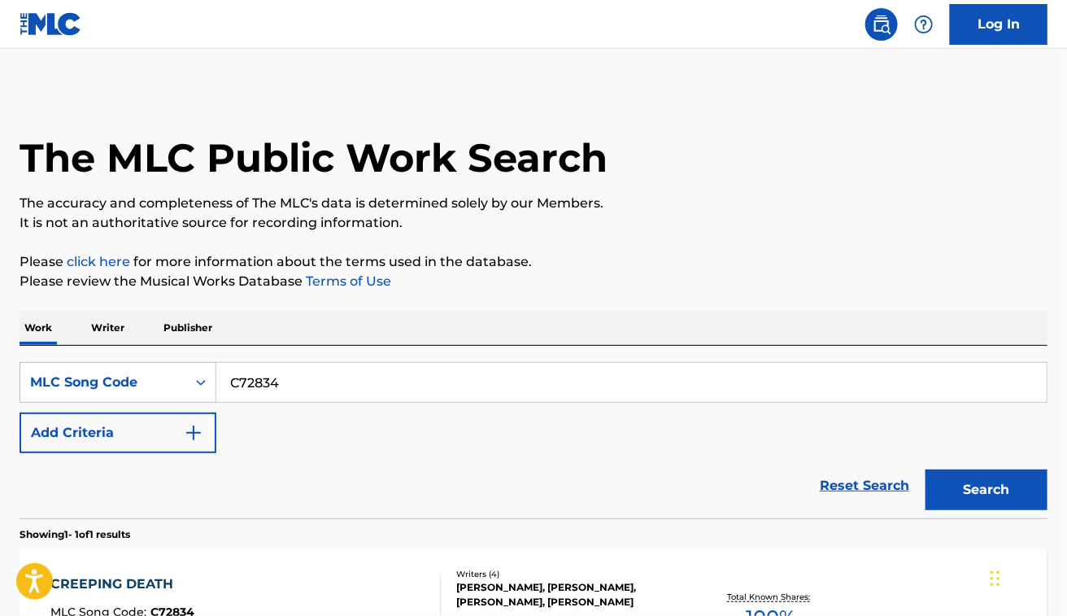
scroll to position [176, 0]
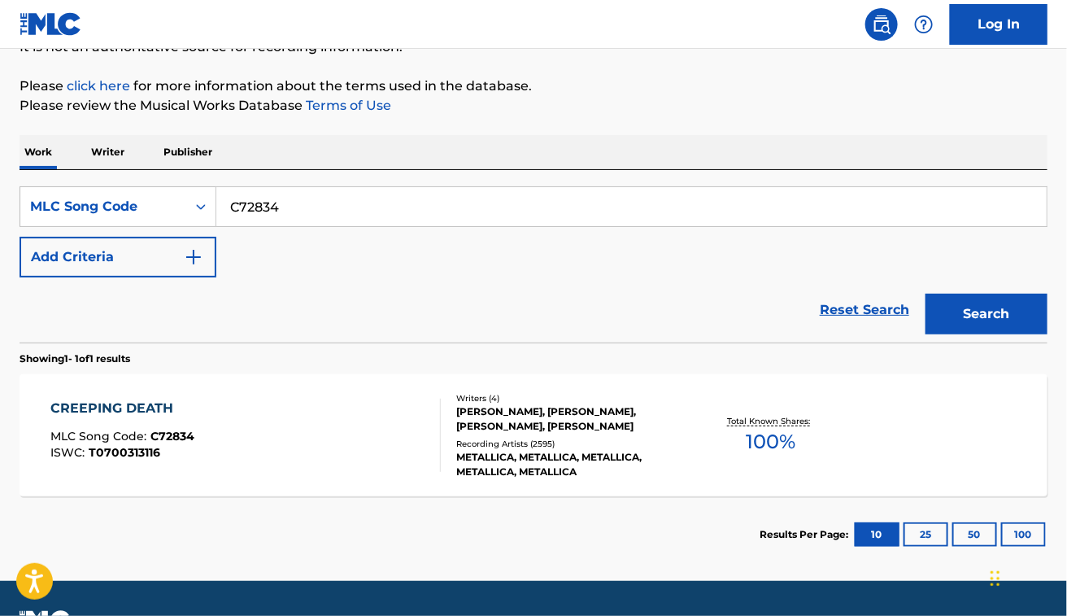
drag, startPoint x: 384, startPoint y: 196, endPoint x: 216, endPoint y: 206, distance: 167.9
click at [216, 206] on input "C72834" at bounding box center [631, 206] width 831 height 39
paste input "HB1G65"
click at [926, 294] on button "Search" at bounding box center [987, 314] width 122 height 41
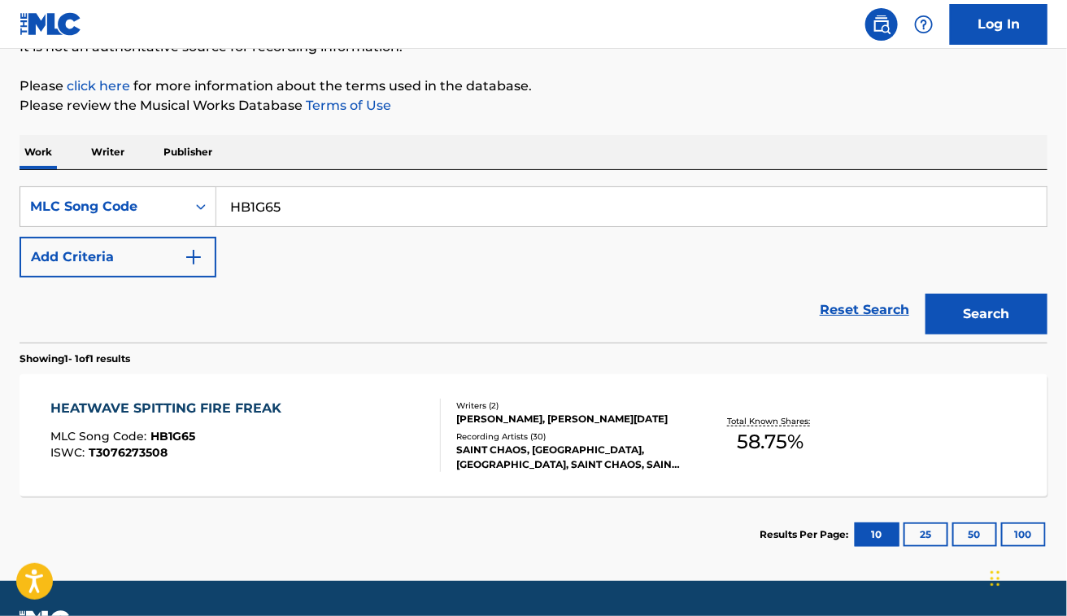
paste input "LVAKX6"
click at [926, 294] on button "Search" at bounding box center [987, 314] width 122 height 41
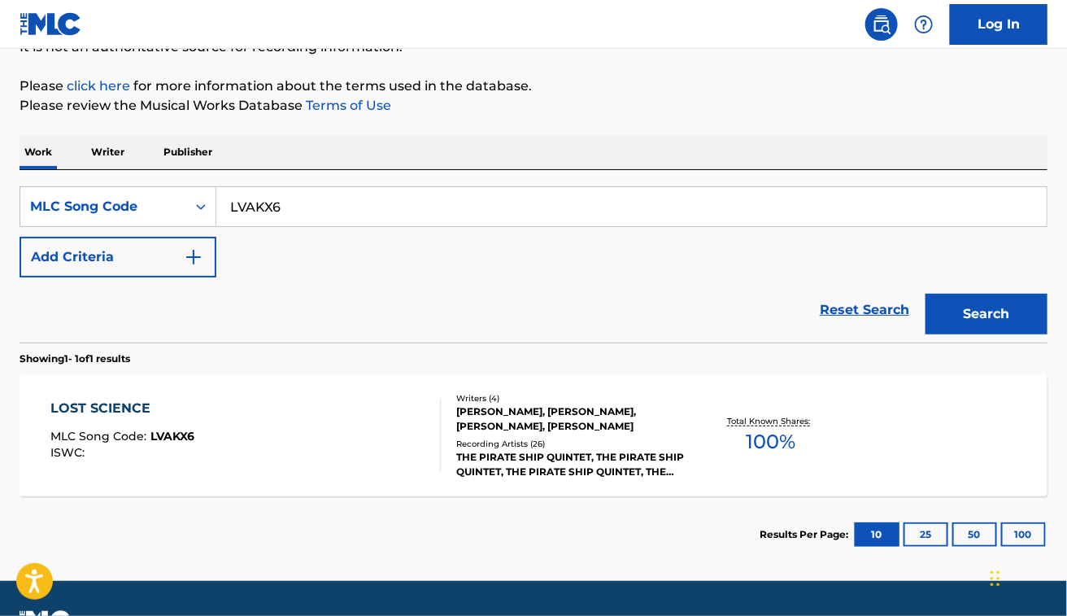
paste input "C57489"
click at [926, 294] on button "Search" at bounding box center [987, 314] width 122 height 41
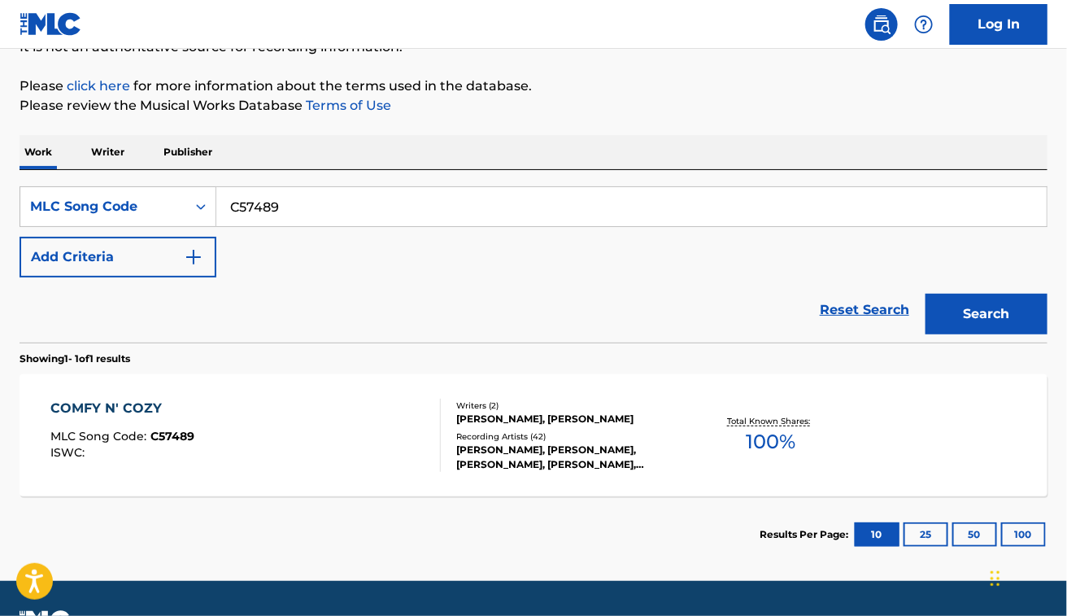
paste input "B2400T"
click at [926, 294] on button "Search" at bounding box center [987, 314] width 122 height 41
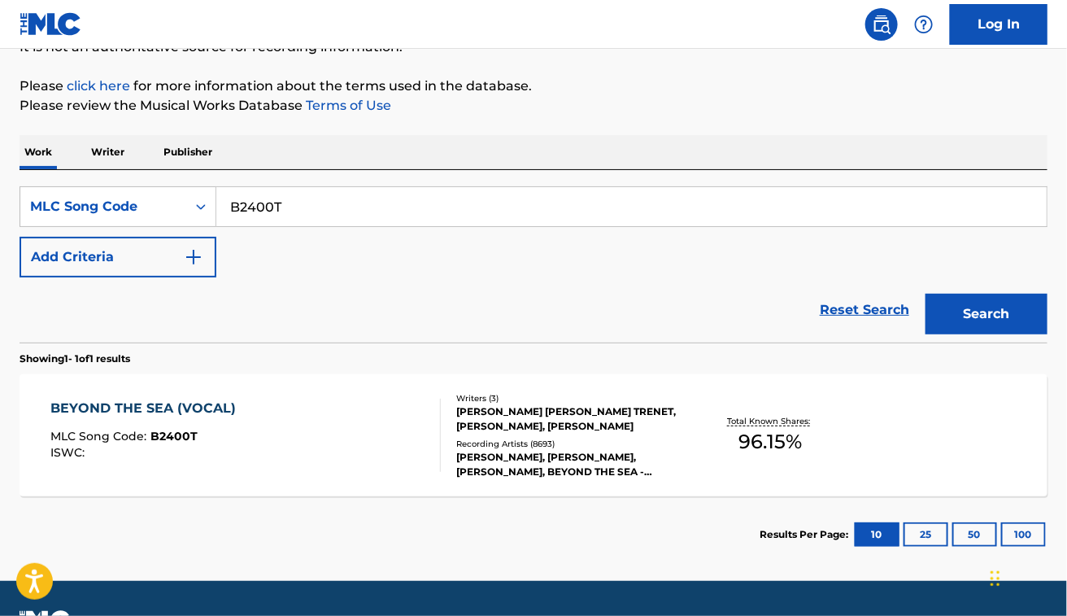
paste input "A3911H"
type input "A3911H"
click at [926, 294] on button "Search" at bounding box center [987, 314] width 122 height 41
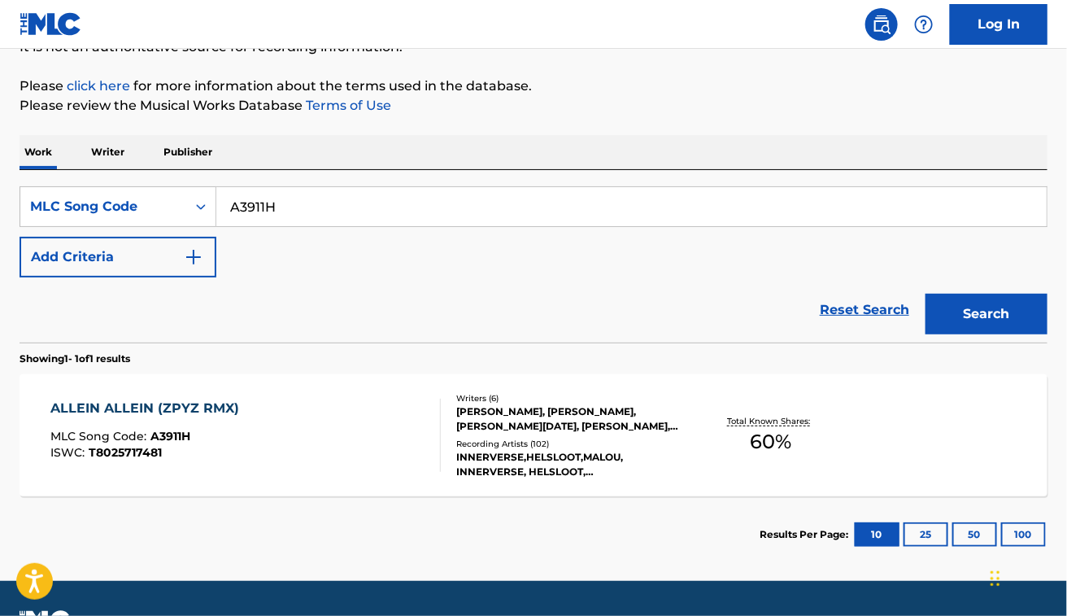
click at [327, 438] on div "ALLEIN ALLEIN (ZPYZ RMX) MLC Song Code : A3911H ISWC : T8025717481" at bounding box center [245, 435] width 390 height 73
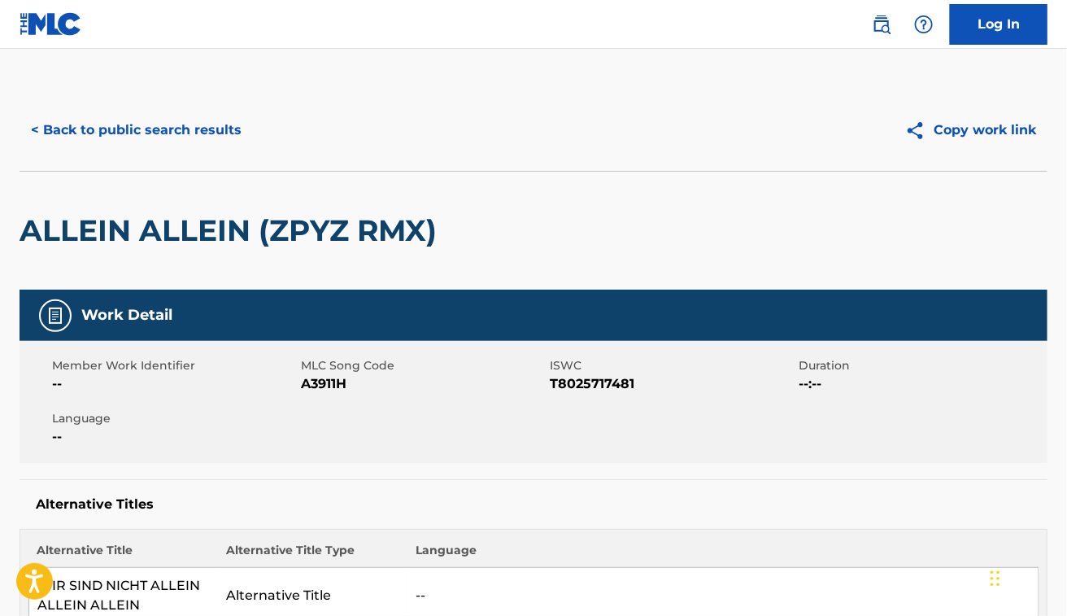
click at [134, 135] on button "< Back to public search results" at bounding box center [136, 130] width 233 height 41
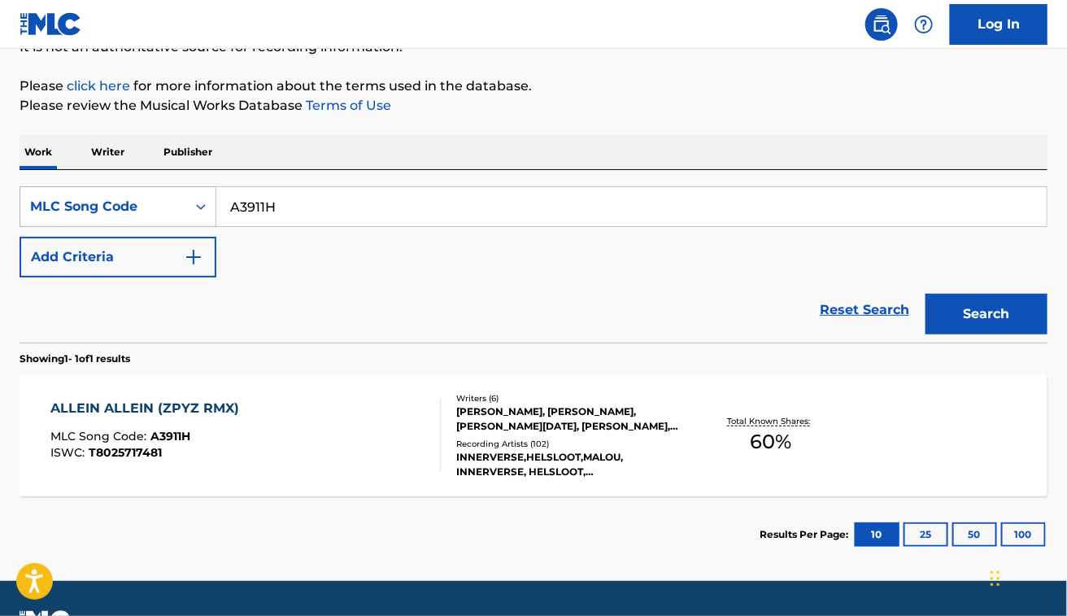
drag, startPoint x: 302, startPoint y: 216, endPoint x: 151, endPoint y: 196, distance: 152.7
click at [151, 196] on div "SearchWithCriteria34bf185f-c54e-4c8b-800b-b48f71379c65 MLC Song Code A3911H" at bounding box center [534, 206] width 1028 height 41
paste input "90153"
click at [926, 294] on button "Search" at bounding box center [987, 314] width 122 height 41
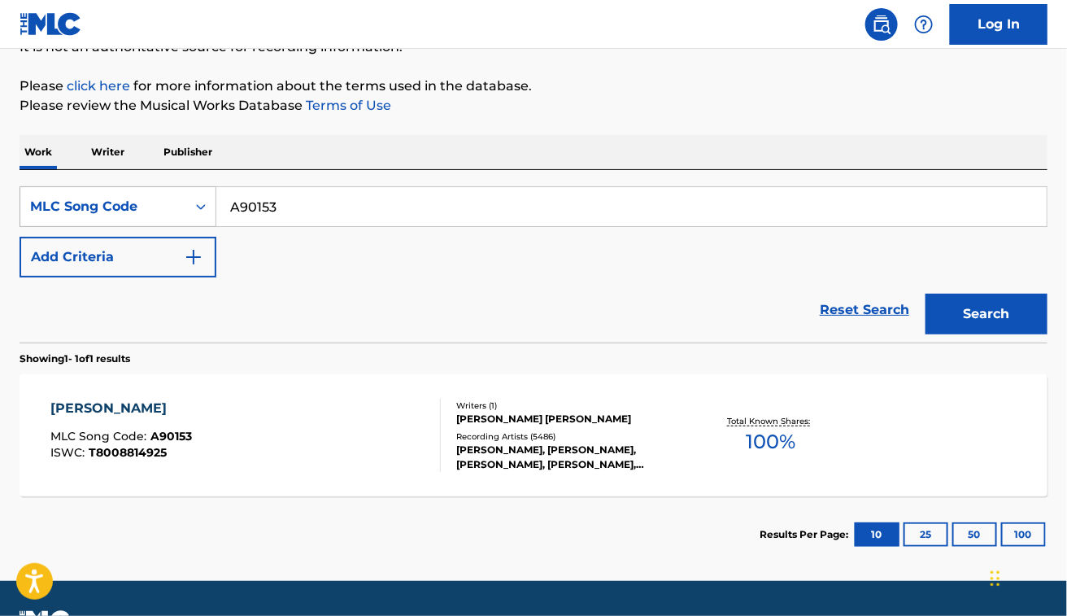
drag, startPoint x: 291, startPoint y: 212, endPoint x: 196, endPoint y: 220, distance: 95.5
click at [196, 220] on div "SearchWithCriteria34bf185f-c54e-4c8b-800b-b48f71379c65 MLC Song Code A90153" at bounding box center [534, 206] width 1028 height 41
paste input "S7359K"
click at [926, 294] on button "Search" at bounding box center [987, 314] width 122 height 41
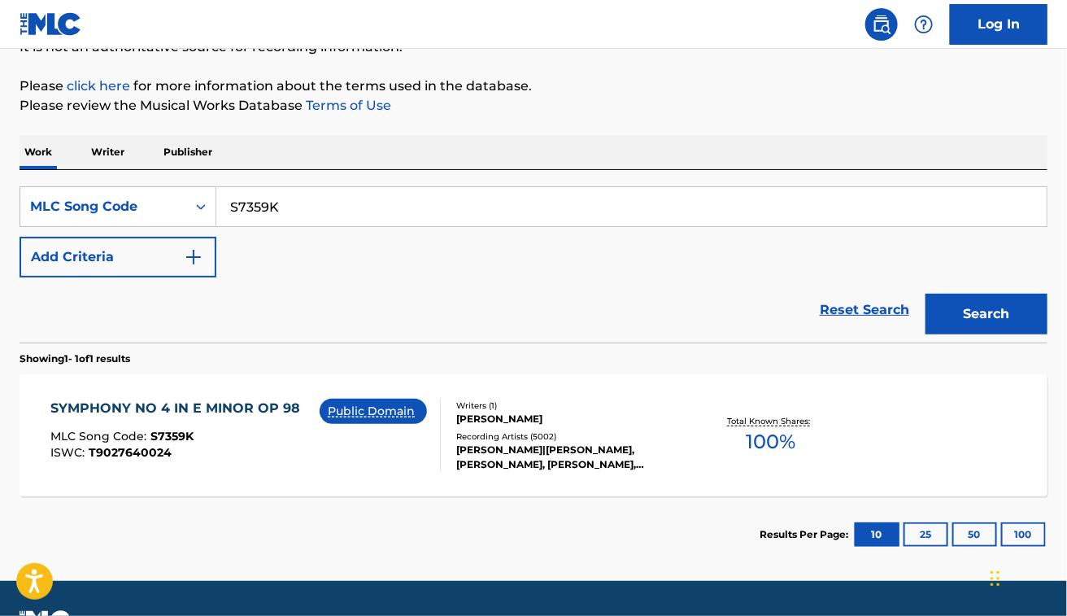
paste input "D0V0F"
click at [926, 294] on button "Search" at bounding box center [987, 314] width 122 height 41
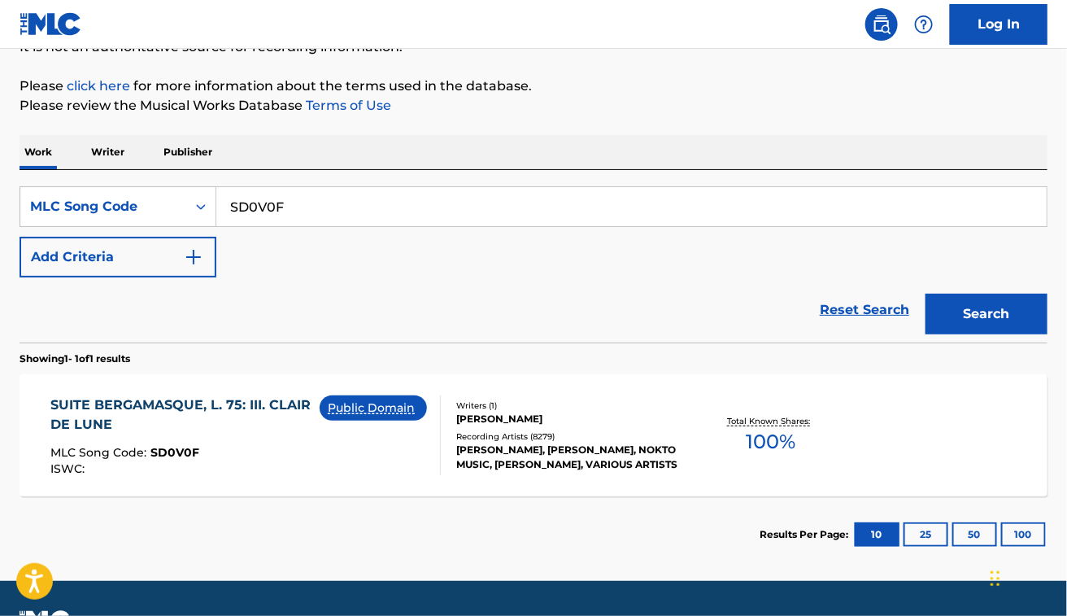
paste input "V0403J"
click at [926, 294] on button "Search" at bounding box center [987, 314] width 122 height 41
paste input "B46800"
type input "B46800"
click at [926, 294] on button "Search" at bounding box center [987, 314] width 122 height 41
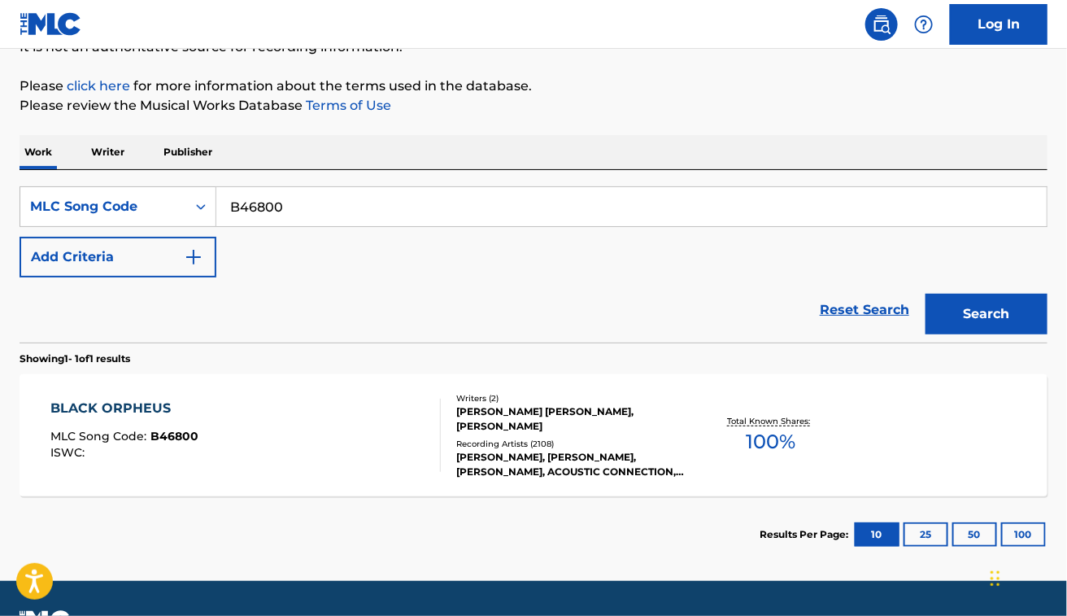
scroll to position [218, 0]
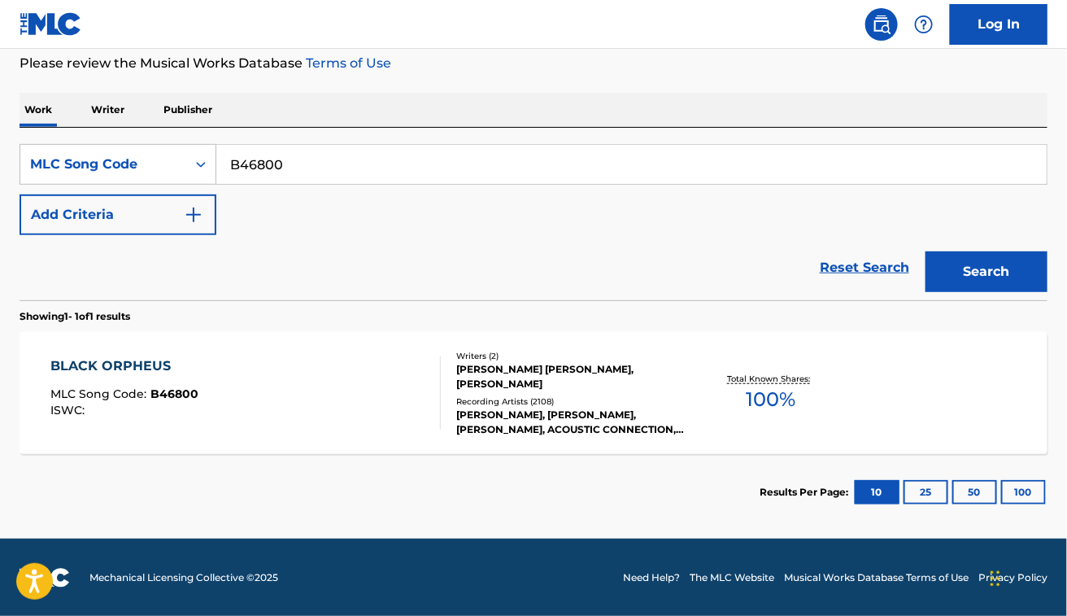
click at [321, 391] on div "BLACK ORPHEUS MLC Song Code : B46800 ISWC :" at bounding box center [245, 392] width 390 height 73
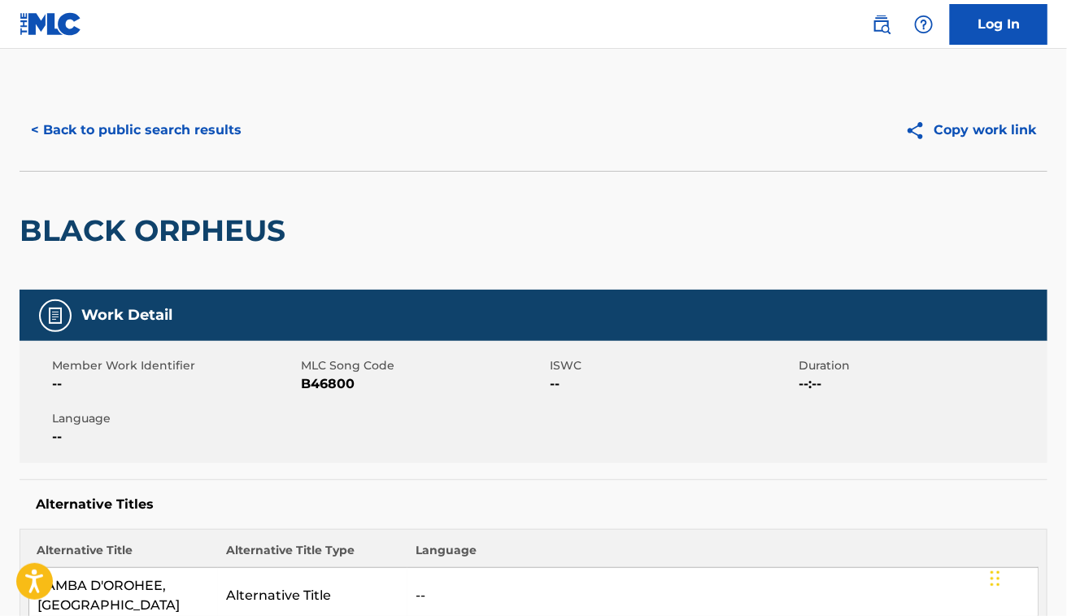
click at [164, 149] on button "< Back to public search results" at bounding box center [136, 130] width 233 height 41
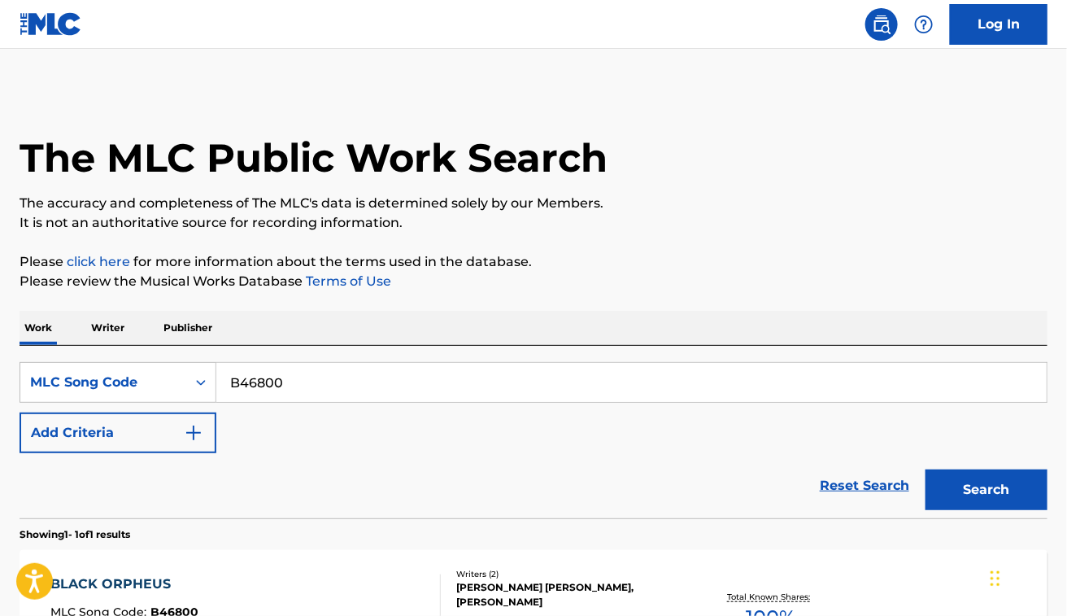
scroll to position [176, 0]
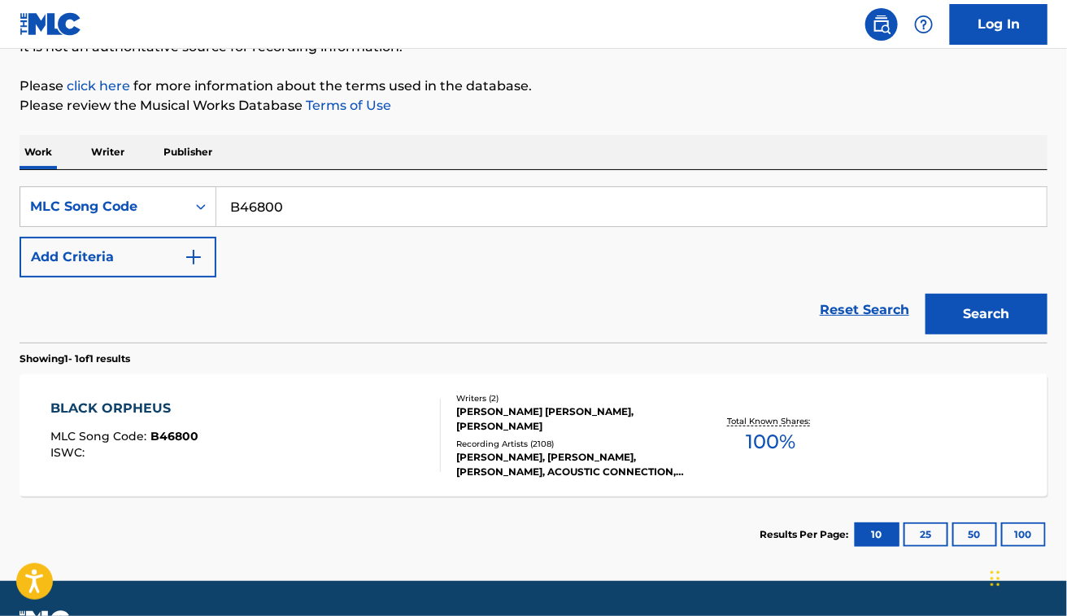
drag, startPoint x: 340, startPoint y: 213, endPoint x: 308, endPoint y: 49, distance: 167.5
click at [119, 186] on div "SearchWithCriteria34bf185f-c54e-4c8b-800b-b48f71379c65 MLC Song Code B46800" at bounding box center [534, 206] width 1028 height 41
paste input "H06309"
type input "H06309"
click at [926, 294] on button "Search" at bounding box center [987, 314] width 122 height 41
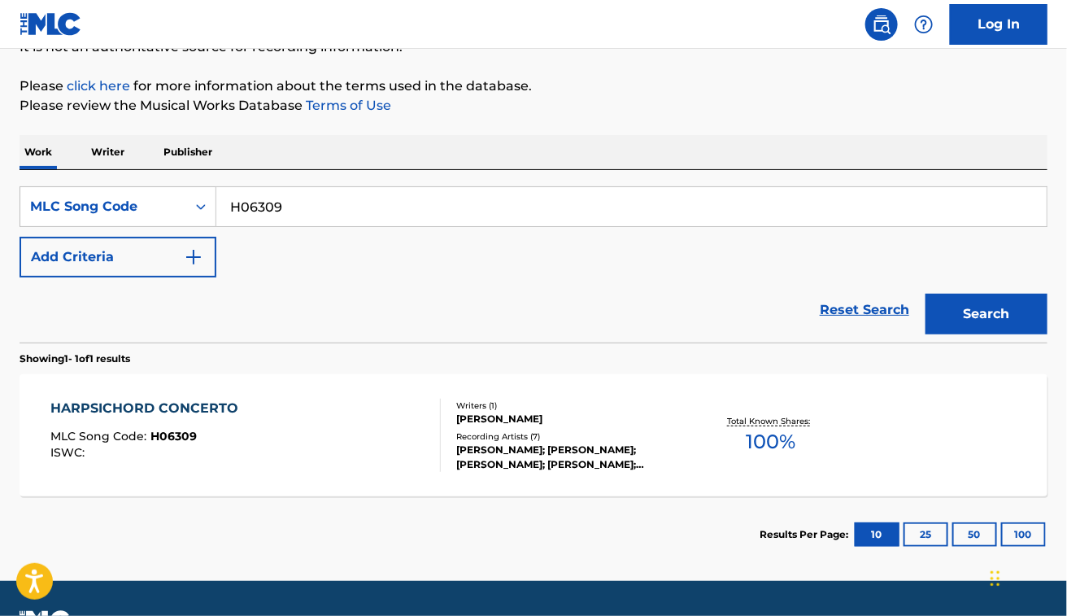
click at [354, 429] on div "HARPSICHORD CONCERTO MLC Song Code : H06309 ISWC :" at bounding box center [245, 435] width 390 height 73
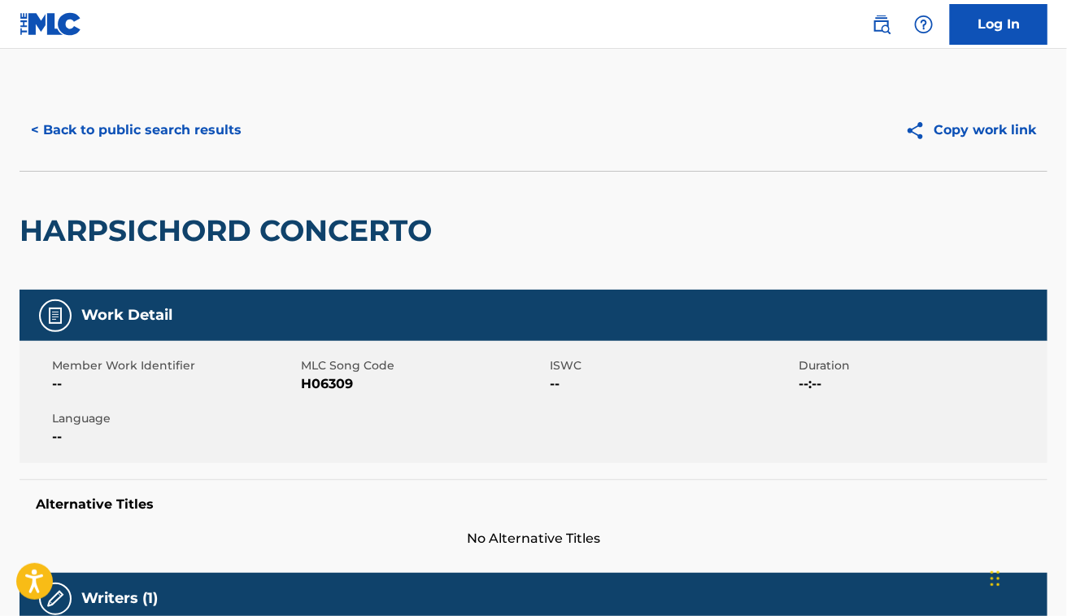
click at [96, 135] on button "< Back to public search results" at bounding box center [136, 130] width 233 height 41
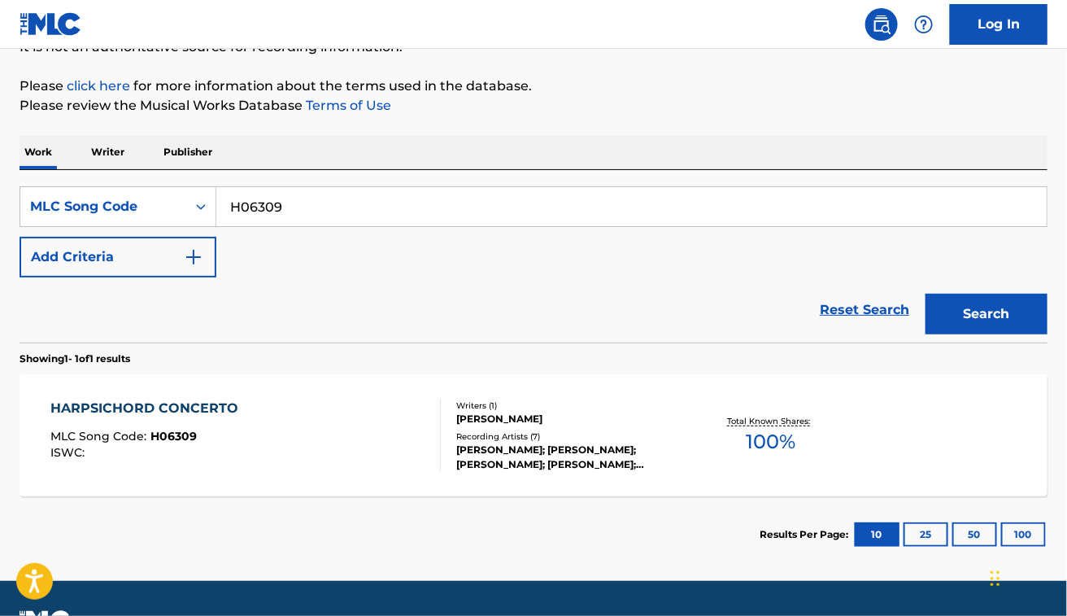
drag, startPoint x: 312, startPoint y: 212, endPoint x: 107, endPoint y: 149, distance: 214.4
click at [107, 152] on div "Work Writer Publisher SearchWithCriteria34bf185f-c54e-4c8b-800b-b48f71379c65 ML…" at bounding box center [534, 354] width 1028 height 438
paste input "AA4RQH"
click at [926, 294] on button "Search" at bounding box center [987, 314] width 122 height 41
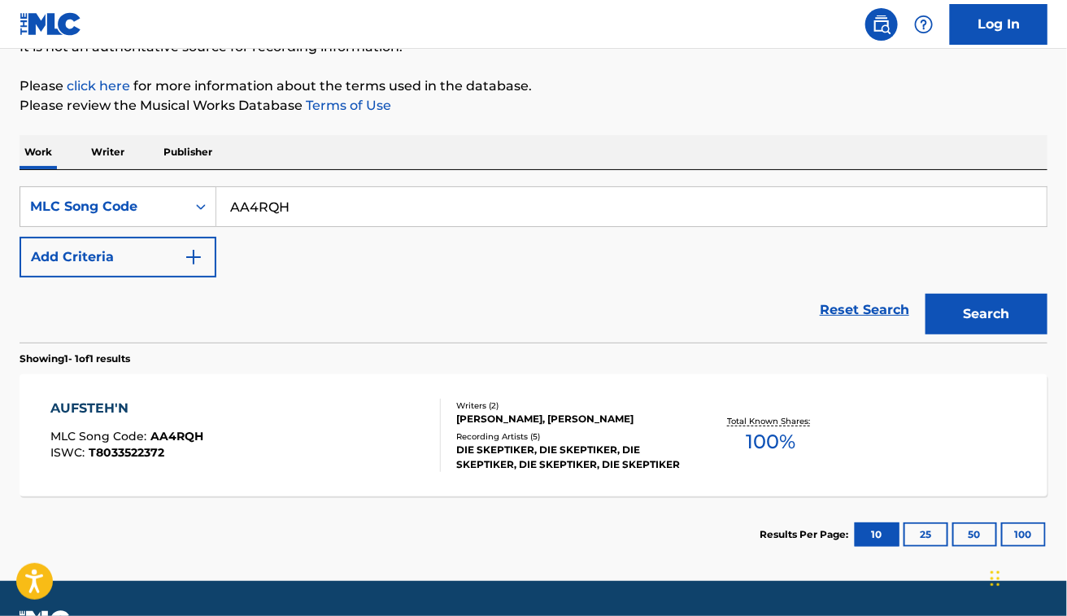
paste input "W08805"
type input "W08805"
click at [926, 294] on button "Search" at bounding box center [987, 314] width 122 height 41
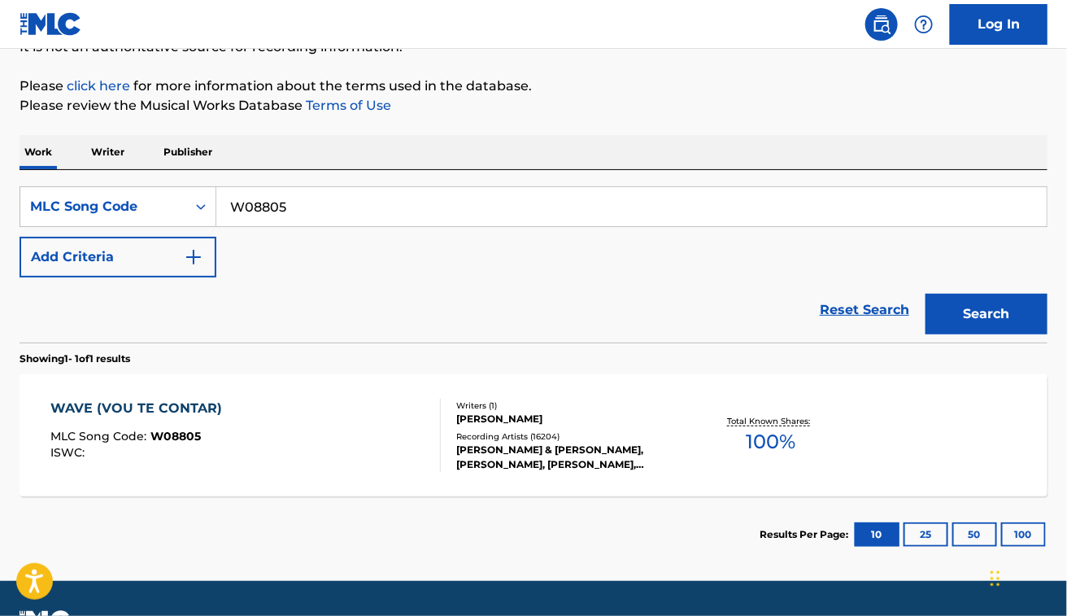
click at [385, 212] on input "W08805" at bounding box center [631, 206] width 831 height 39
paste input "7093K"
click at [926, 294] on button "Search" at bounding box center [987, 314] width 122 height 41
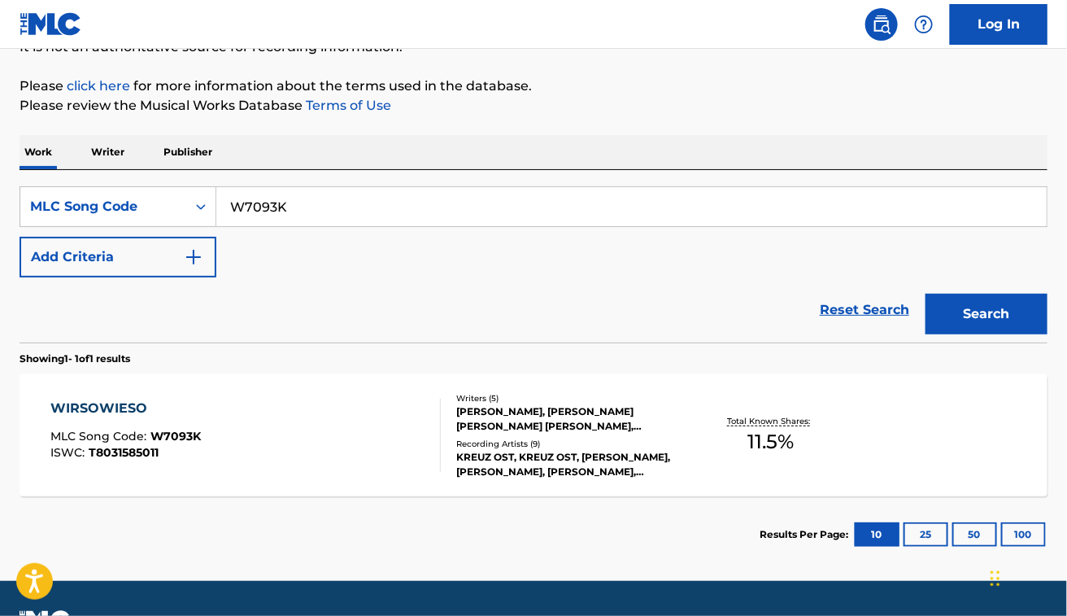
paste input "B6OIV"
click at [926, 294] on button "Search" at bounding box center [987, 314] width 122 height 41
click at [340, 198] on input "WB6OIV" at bounding box center [631, 206] width 831 height 39
paste input "68500"
click at [926, 294] on button "Search" at bounding box center [987, 314] width 122 height 41
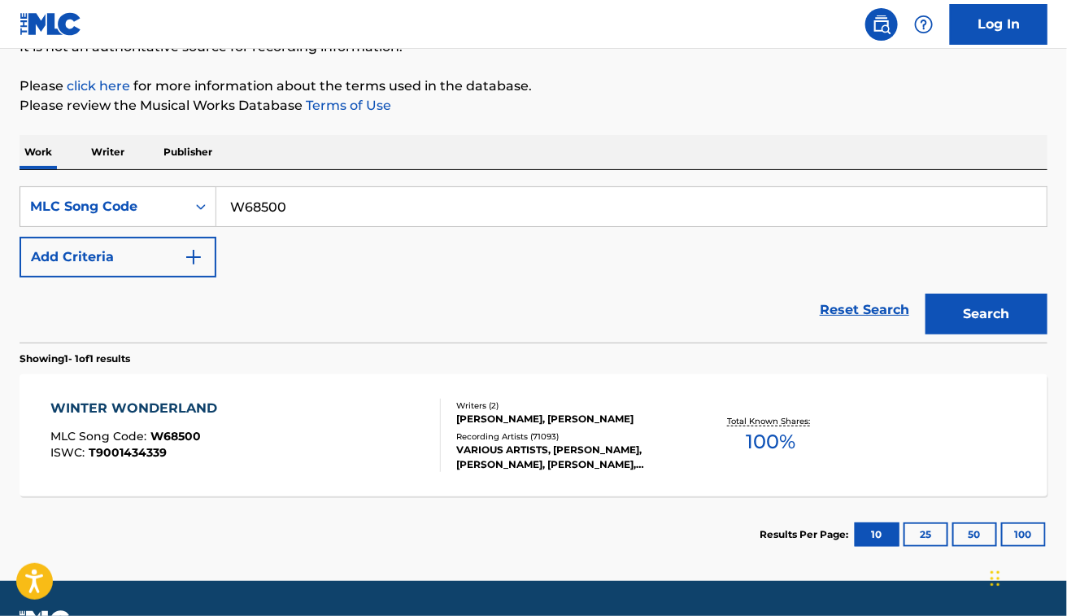
click at [380, 263] on div "SearchWithCriteria34bf185f-c54e-4c8b-800b-b48f71379c65 MLC Song Code W68500 Add…" at bounding box center [534, 231] width 1028 height 91
click at [302, 199] on input "W68500" at bounding box center [631, 206] width 831 height 39
paste input "B6OIV"
click at [926, 294] on button "Search" at bounding box center [987, 314] width 122 height 41
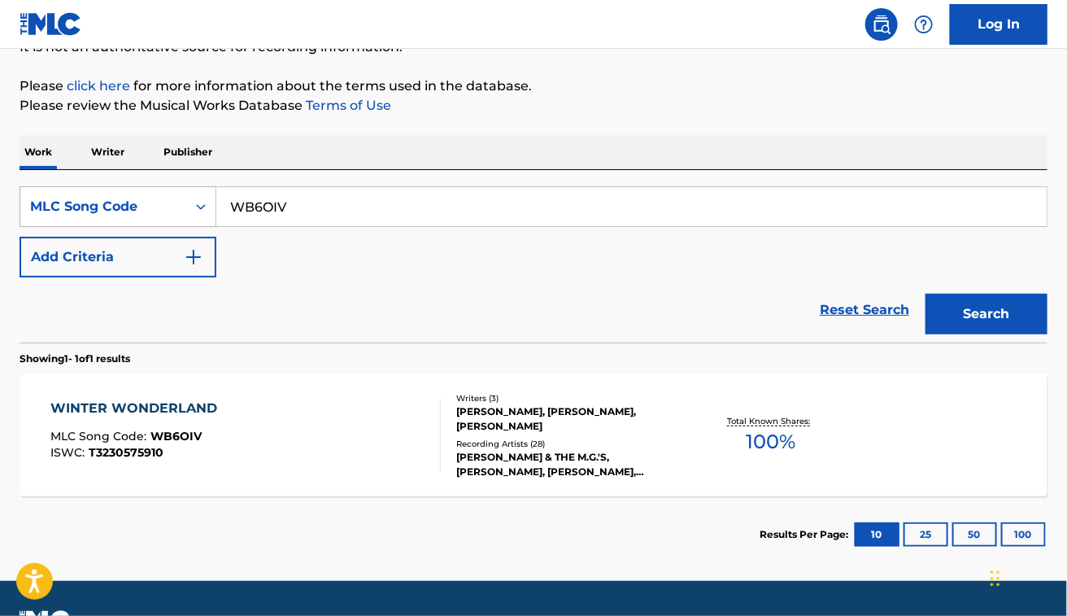
paste input "C03503"
type input "C03503"
click at [926, 294] on button "Search" at bounding box center [987, 314] width 122 height 41
